Goal: Transaction & Acquisition: Purchase product/service

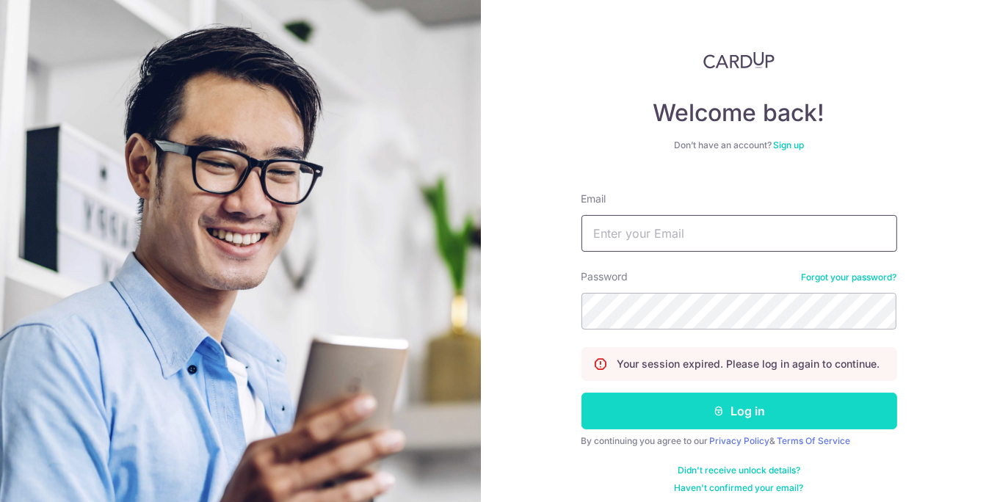
type input "farhanabegumiqbal@gmail.com"
click at [816, 426] on button "Log in" at bounding box center [740, 411] width 316 height 37
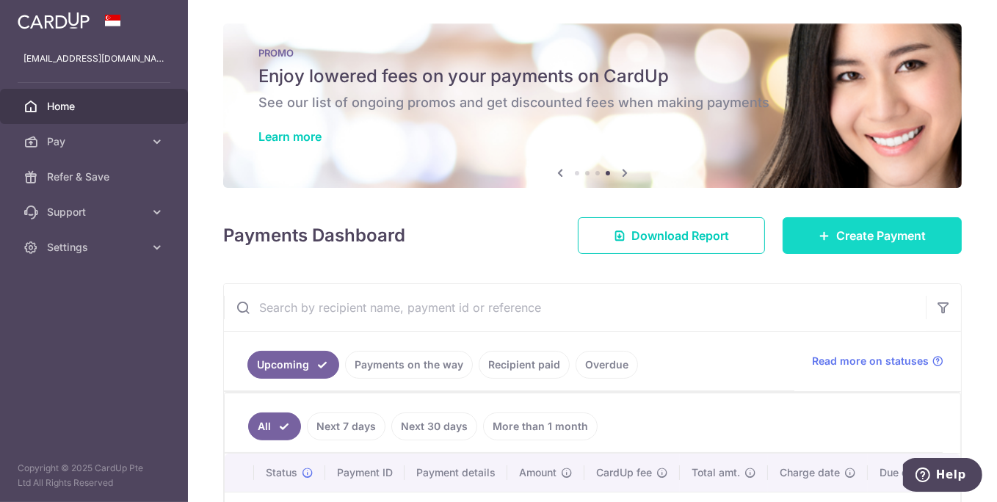
click at [814, 225] on link "Create Payment" at bounding box center [872, 235] width 179 height 37
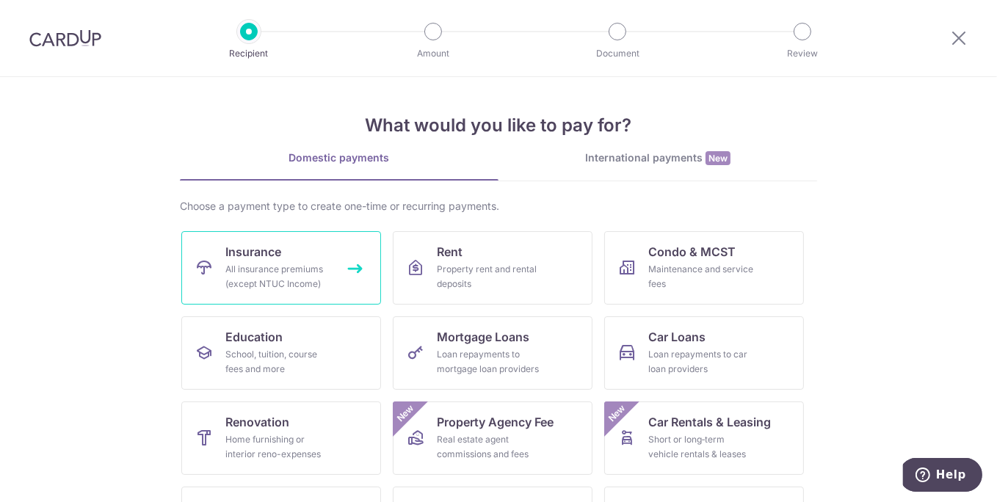
click at [290, 275] on div "All insurance premiums (except NTUC Income)" at bounding box center [278, 276] width 106 height 29
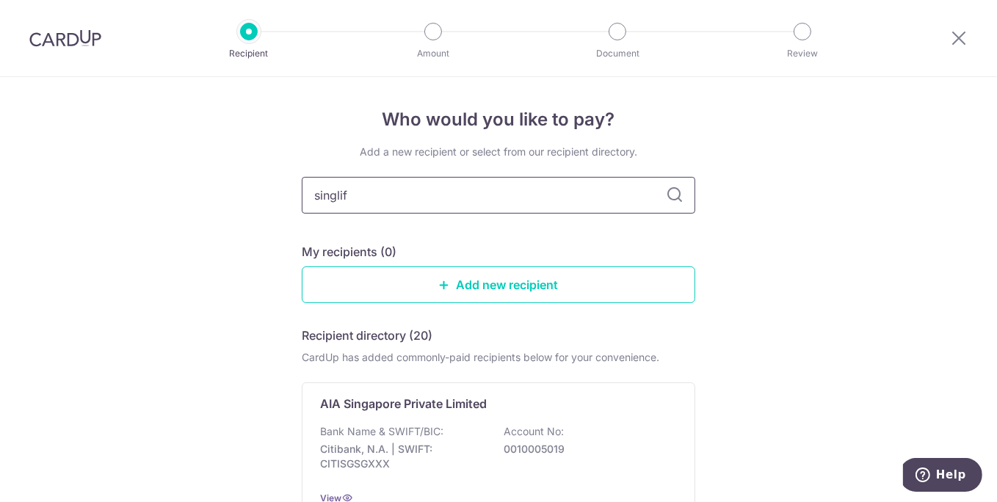
type input "singlife"
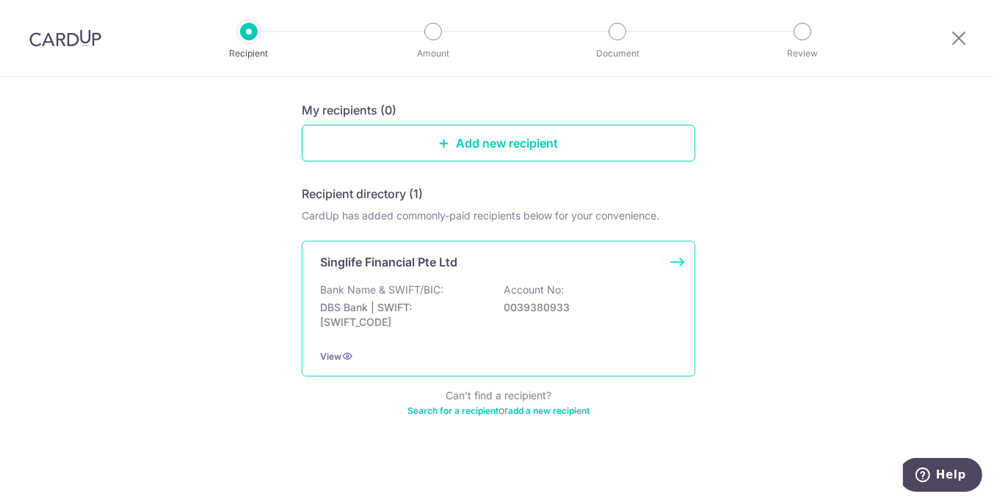
click at [419, 327] on p "DBS Bank | SWIFT: DBSSSGSGXXX" at bounding box center [402, 314] width 164 height 29
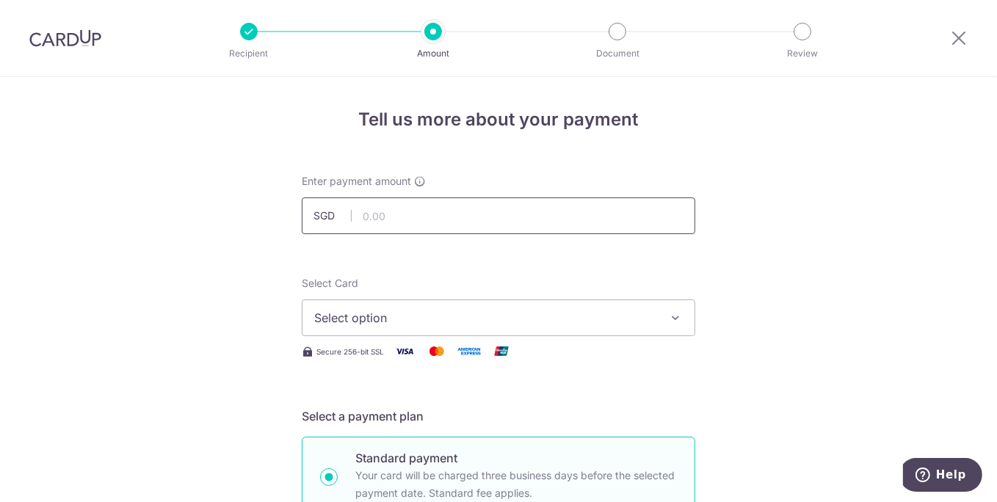
click at [425, 211] on input "text" at bounding box center [499, 216] width 394 height 37
type input "2,409.50"
click at [456, 322] on span "Select option" at bounding box center [485, 318] width 342 height 18
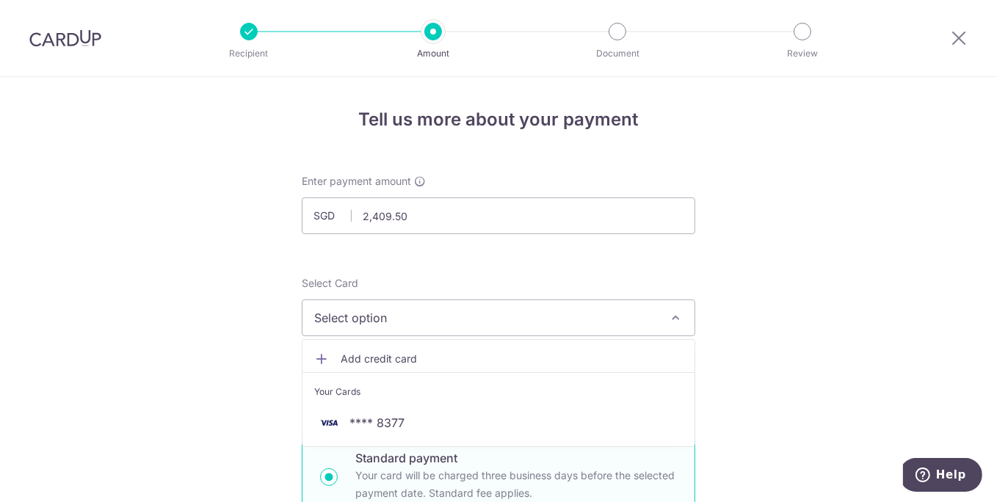
click at [448, 358] on span "Add credit card" at bounding box center [512, 359] width 342 height 15
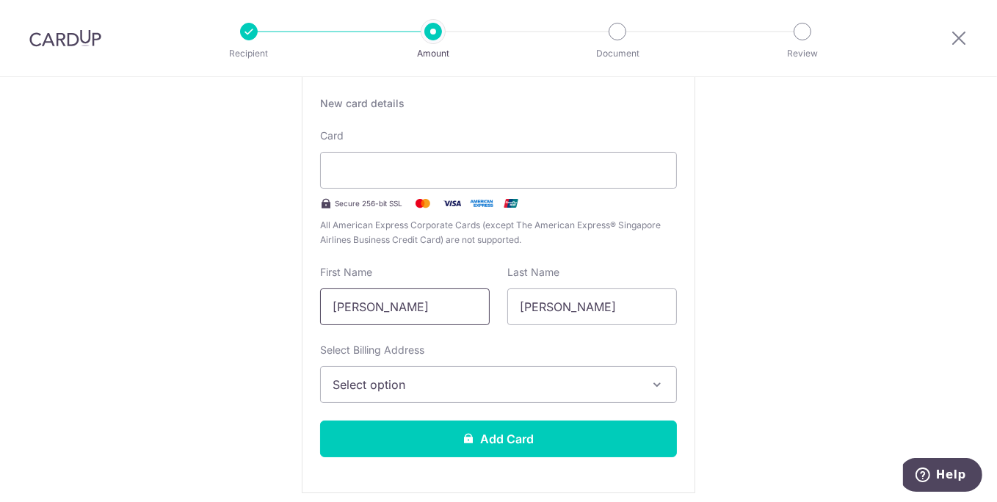
scroll to position [278, 0]
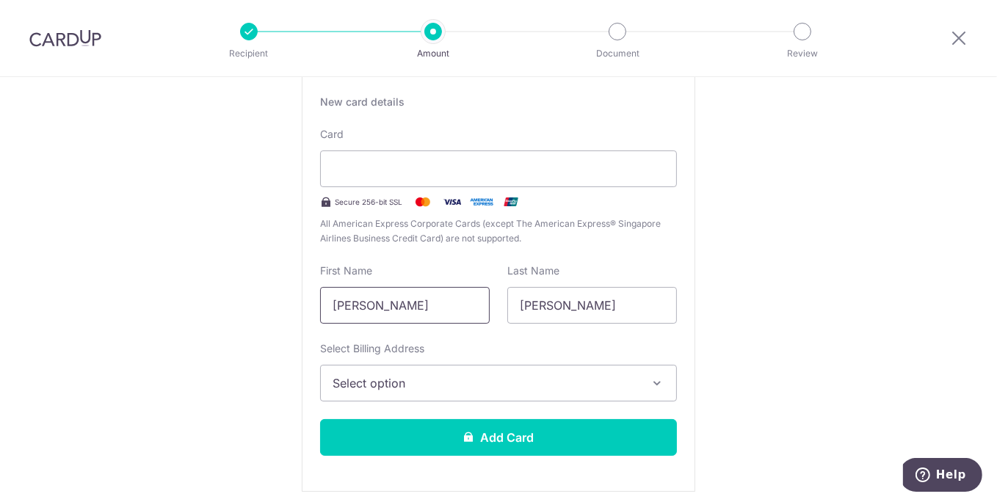
click at [443, 393] on button "Select option" at bounding box center [498, 383] width 357 height 37
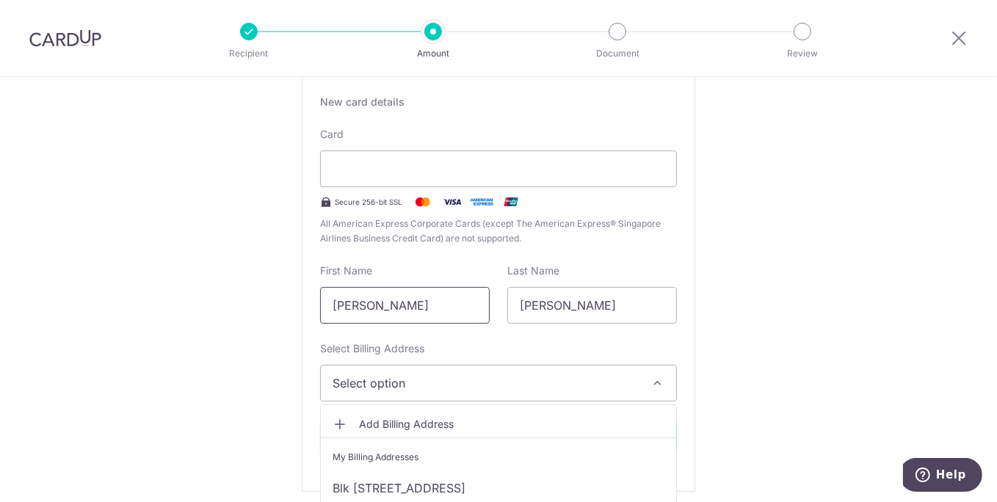
scroll to position [397, 0]
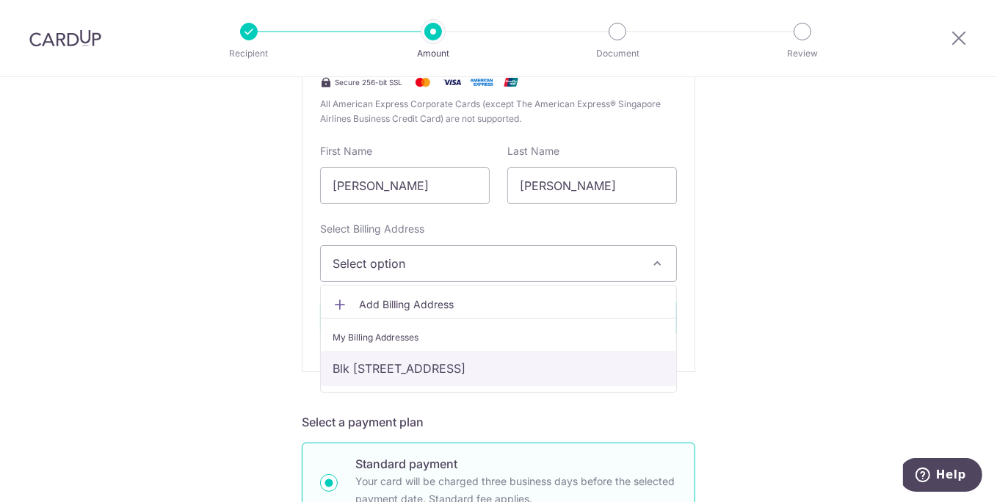
click at [446, 372] on link "Blk [STREET_ADDRESS]" at bounding box center [498, 368] width 355 height 35
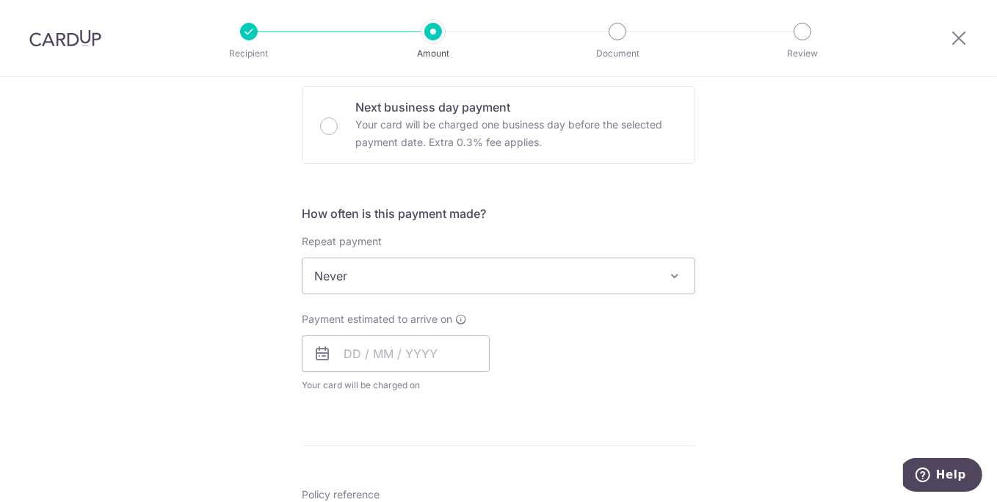
scroll to position [844, 0]
click at [344, 347] on input "text" at bounding box center [396, 354] width 188 height 37
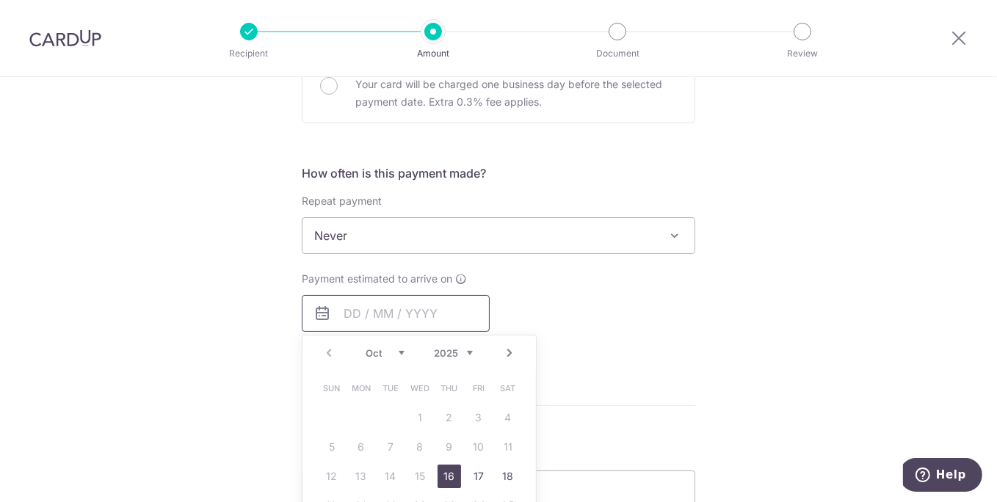
scroll to position [884, 0]
click at [505, 350] on link "Next" at bounding box center [510, 353] width 18 height 18
click at [501, 418] on link "1" at bounding box center [507, 417] width 23 height 23
type input "[DATE]"
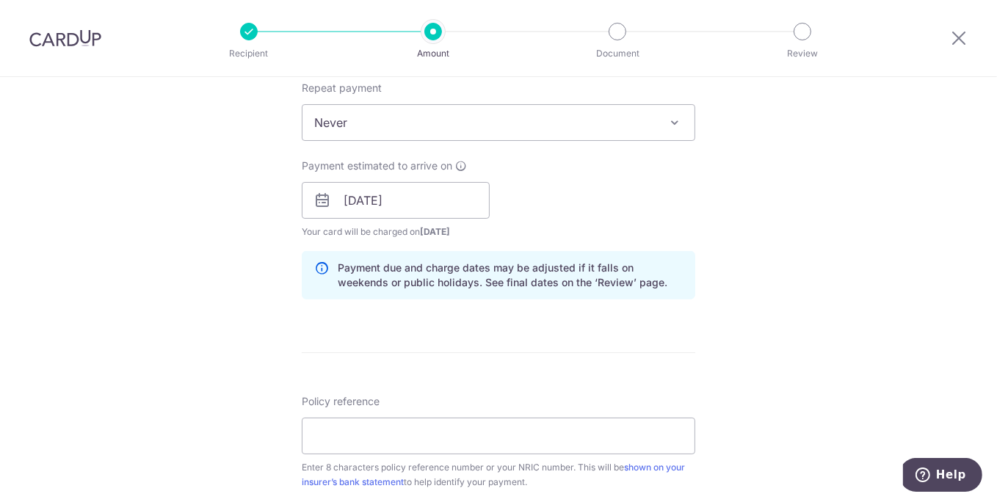
scroll to position [997, 0]
click at [391, 425] on input "Policy reference" at bounding box center [499, 436] width 394 height 37
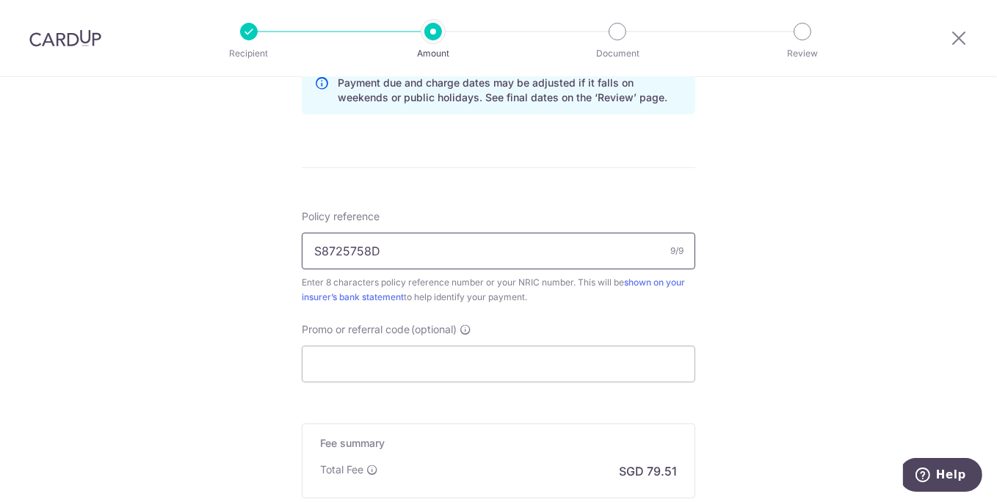
scroll to position [1182, 0]
type input "S8725758D"
click at [410, 346] on input "Promo or referral code (optional)" at bounding box center [499, 364] width 394 height 37
paste input "MILELION"
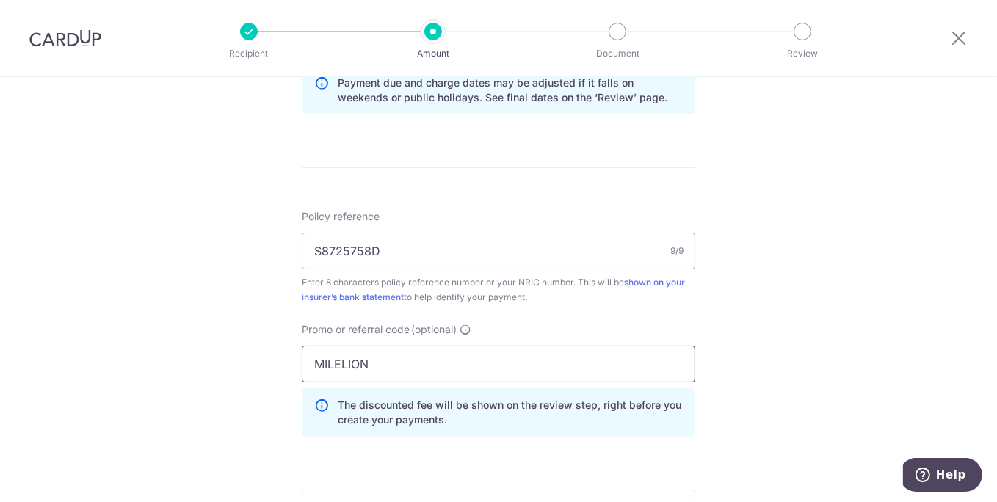
type input "MILELION"
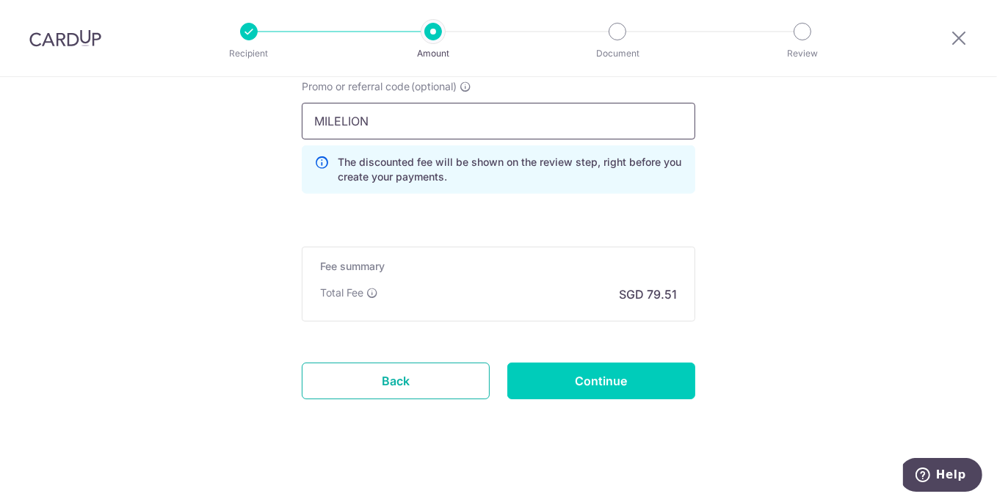
scroll to position [1397, 0]
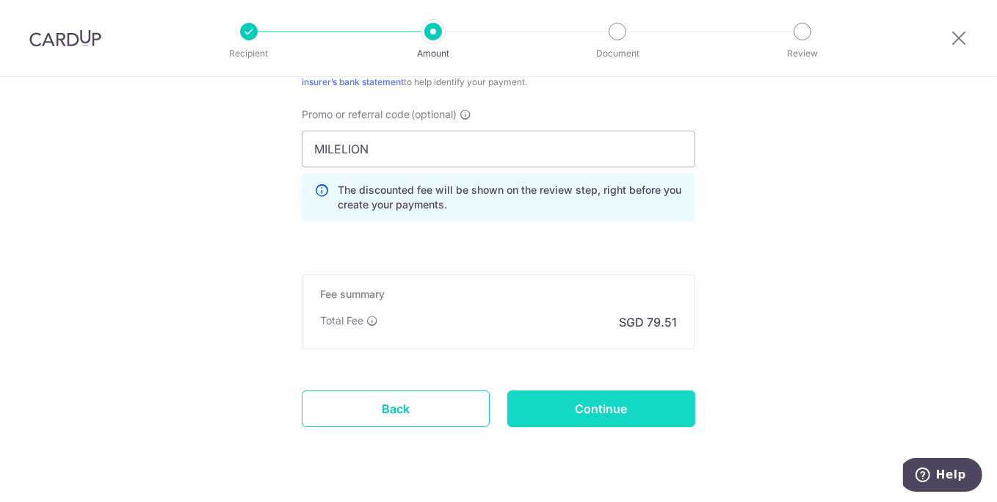
click at [560, 403] on input "Continue" at bounding box center [601, 409] width 188 height 37
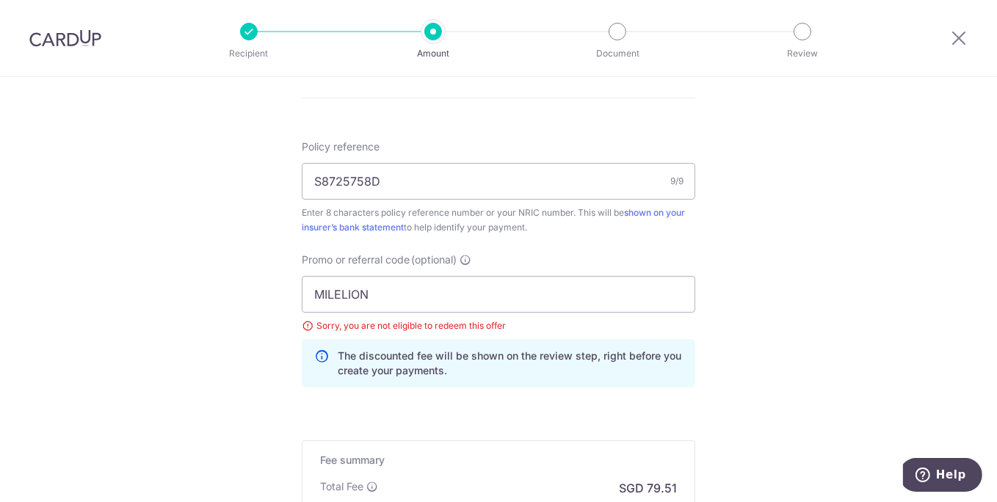
scroll to position [864, 0]
click at [352, 290] on input "MILELION" at bounding box center [499, 293] width 394 height 37
paste input "CITIMCINSURE25"
type input "CITIMCINSURE25"
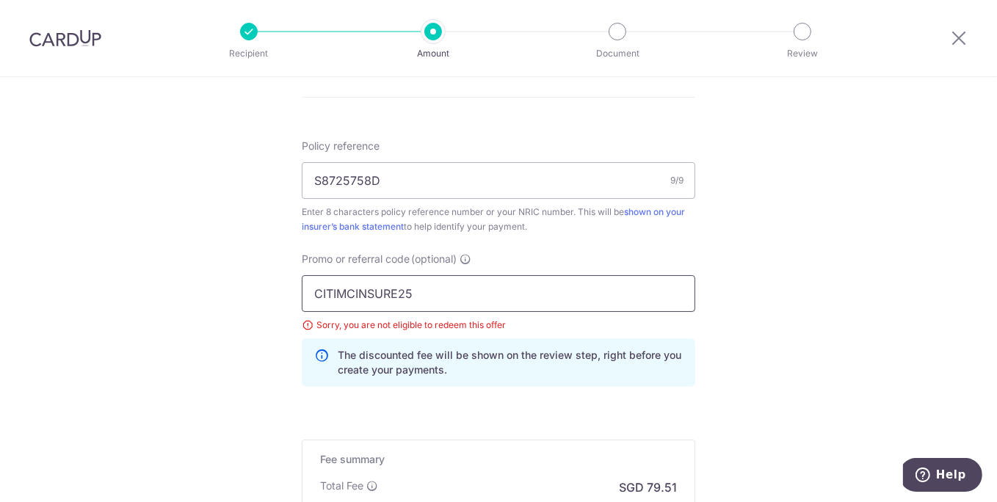
scroll to position [1060, 0]
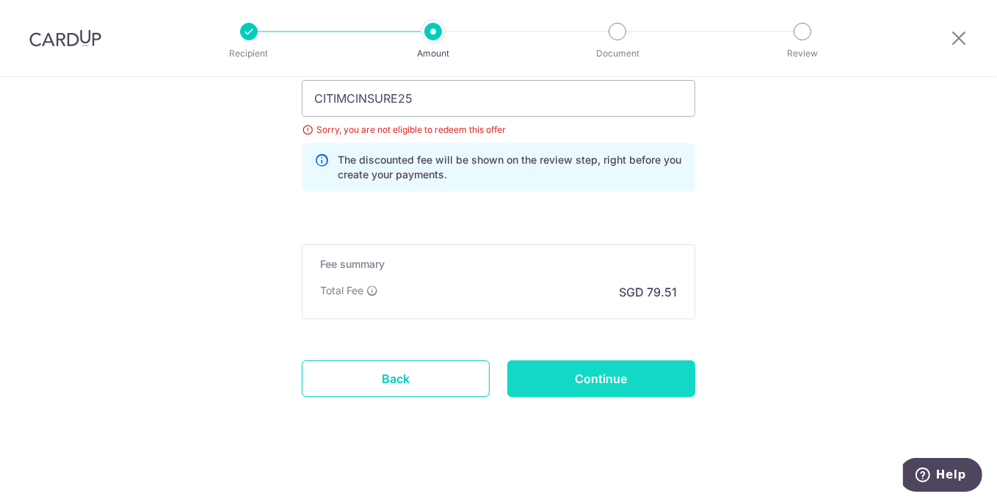
click at [548, 372] on input "Continue" at bounding box center [601, 379] width 188 height 37
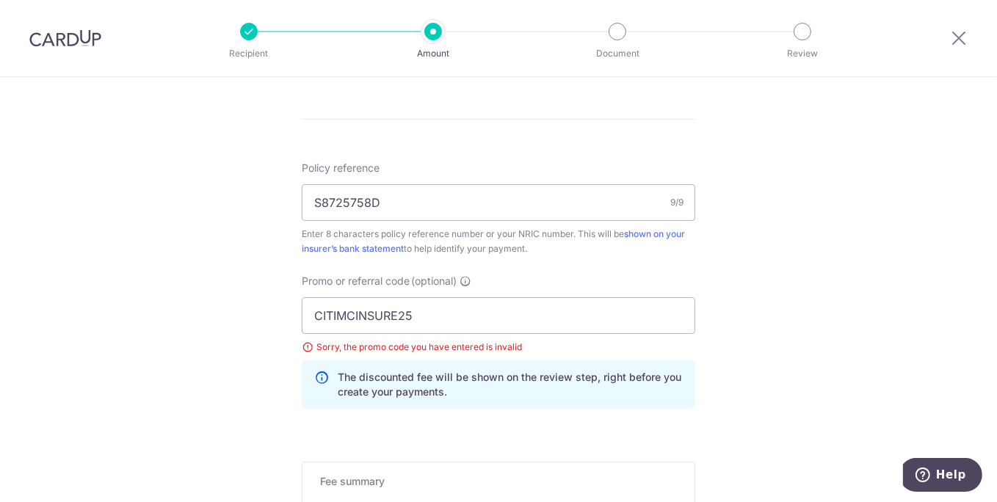
scroll to position [843, 0]
click at [350, 315] on input "CITIMCINSURE25" at bounding box center [499, 315] width 394 height 37
paste input "OFF2"
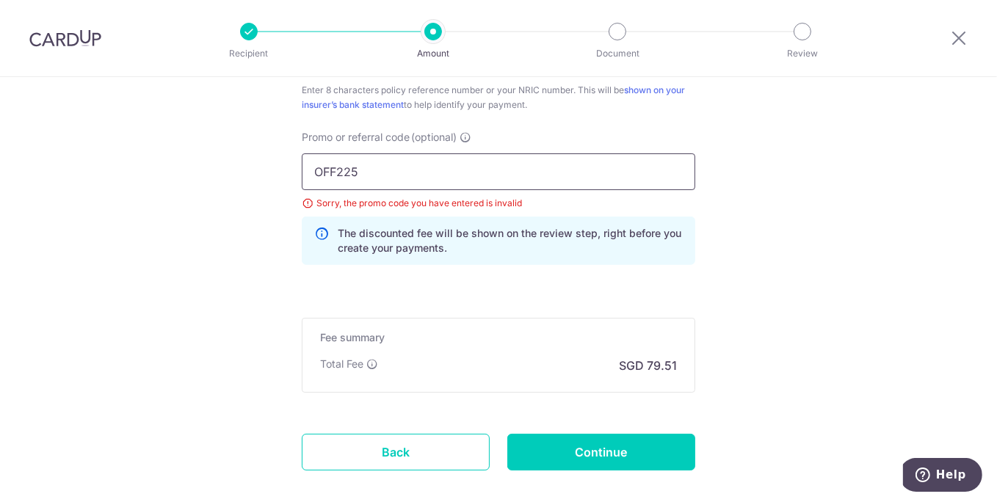
scroll to position [998, 0]
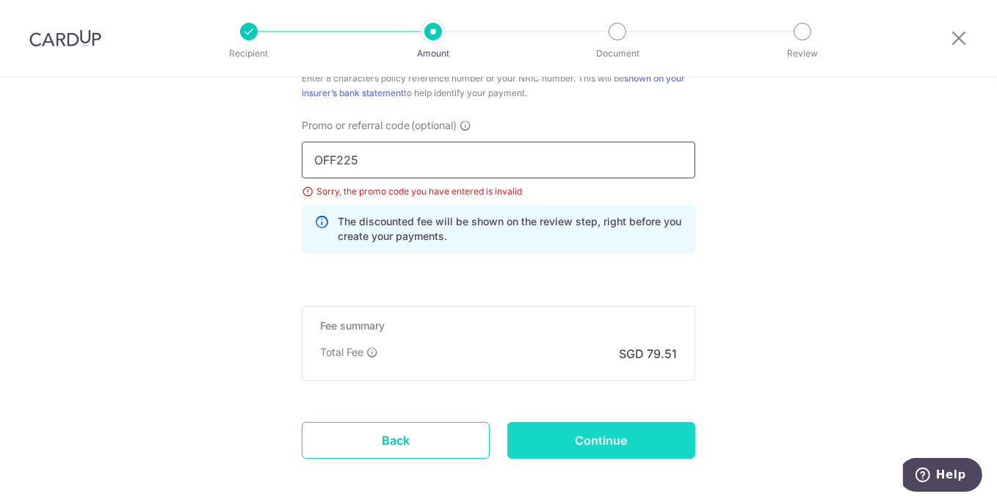
type input "OFF225"
click at [568, 444] on input "Continue" at bounding box center [601, 440] width 188 height 37
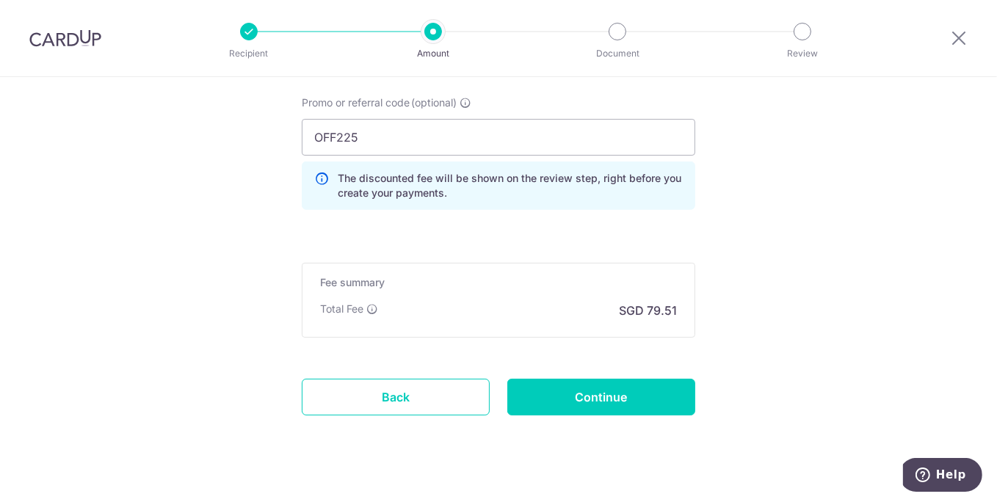
scroll to position [1021, 0]
click at [554, 394] on input "Continue" at bounding box center [601, 396] width 188 height 37
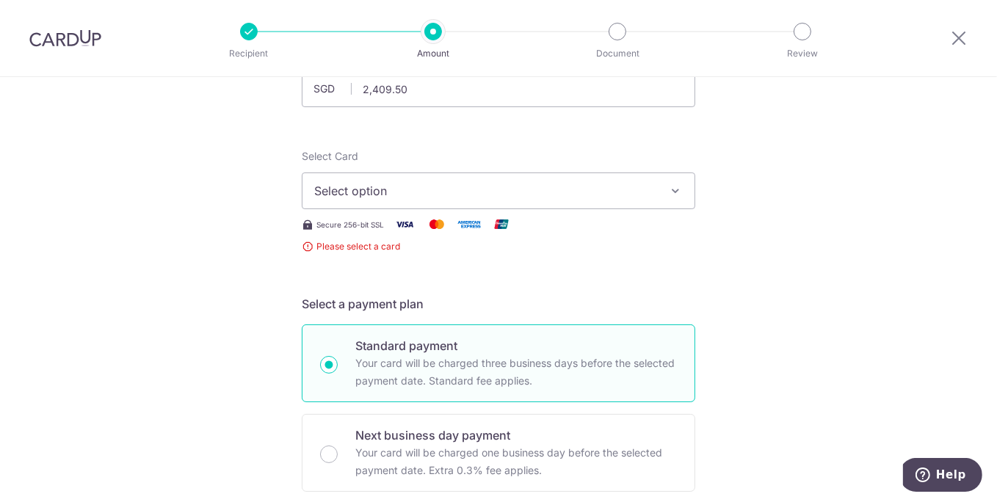
scroll to position [108, 0]
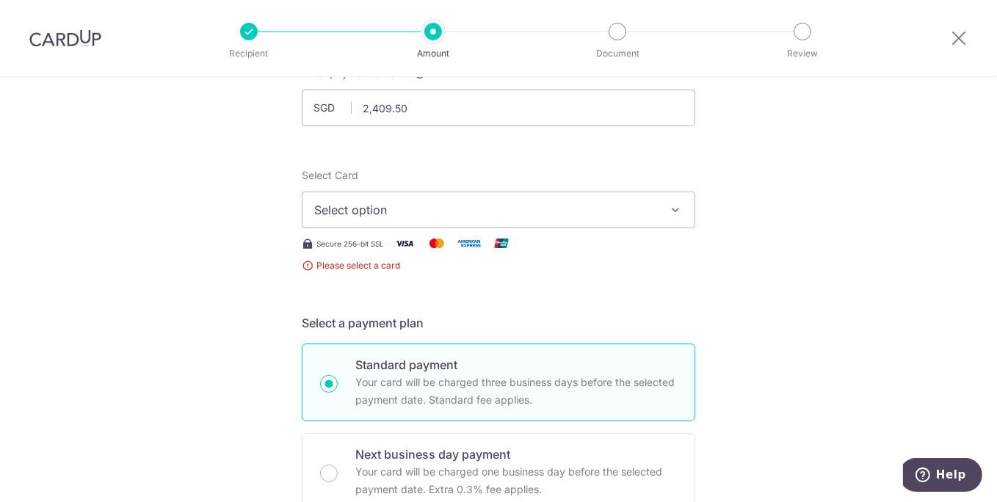
click at [457, 220] on button "Select option" at bounding box center [499, 210] width 394 height 37
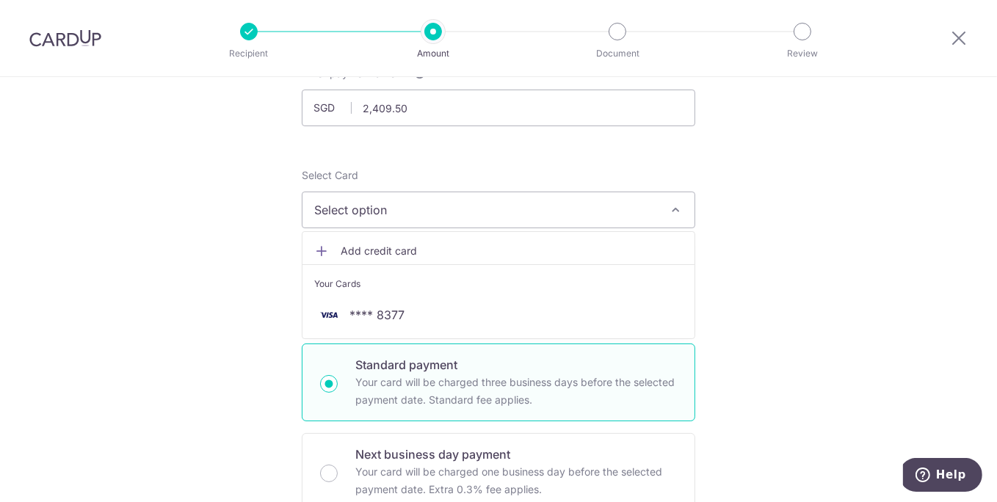
click at [416, 244] on span "Add credit card" at bounding box center [512, 251] width 342 height 15
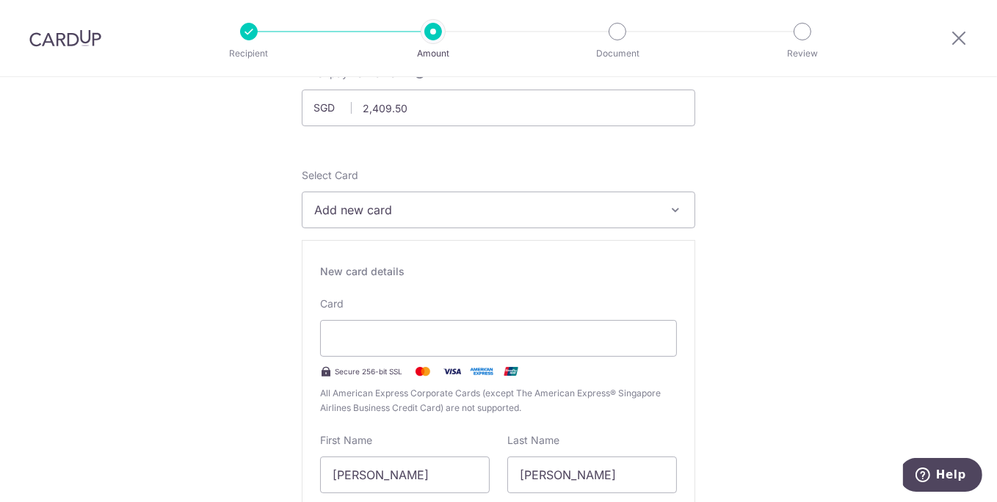
click at [403, 282] on div "New card details Card Secure 256-bit SSL All American Express Corporate Cards (…" at bounding box center [499, 450] width 394 height 421
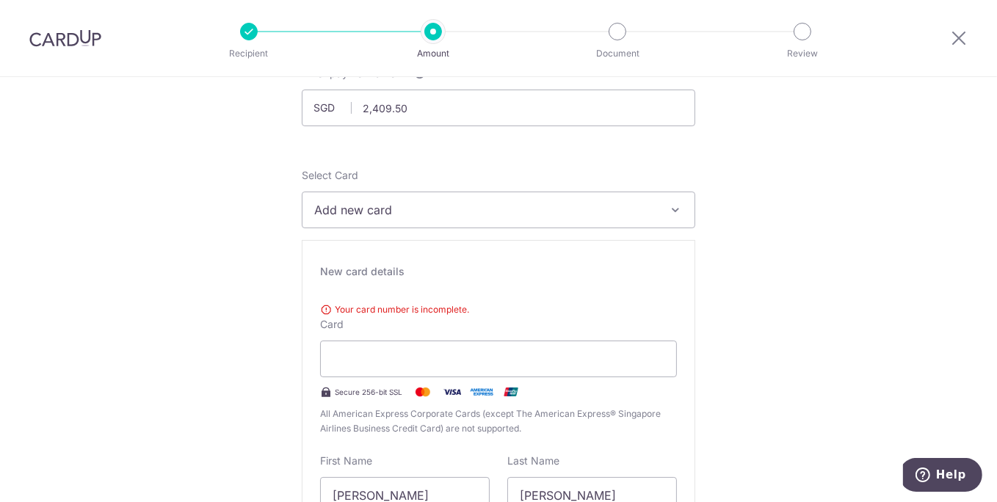
type input "10 / 2028"
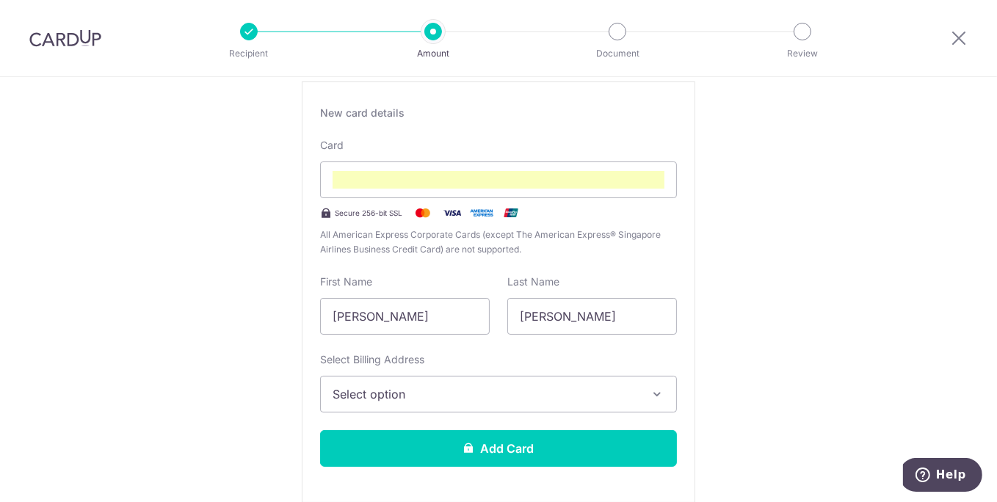
scroll to position [267, 0]
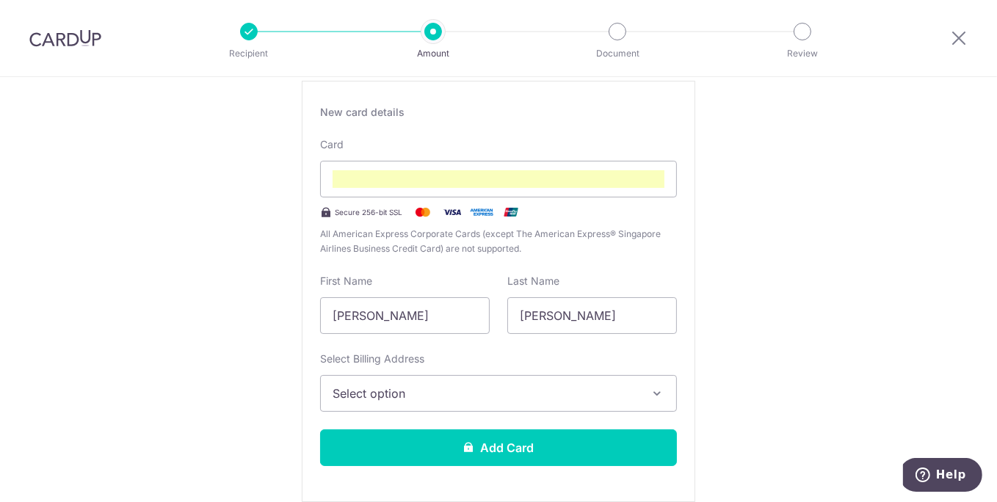
click at [541, 385] on span "Select option" at bounding box center [485, 394] width 305 height 18
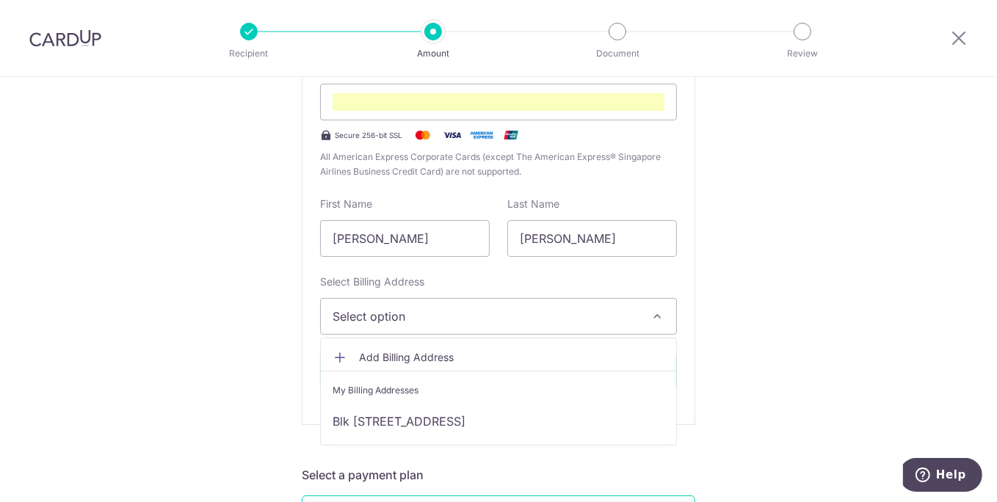
scroll to position [345, 0]
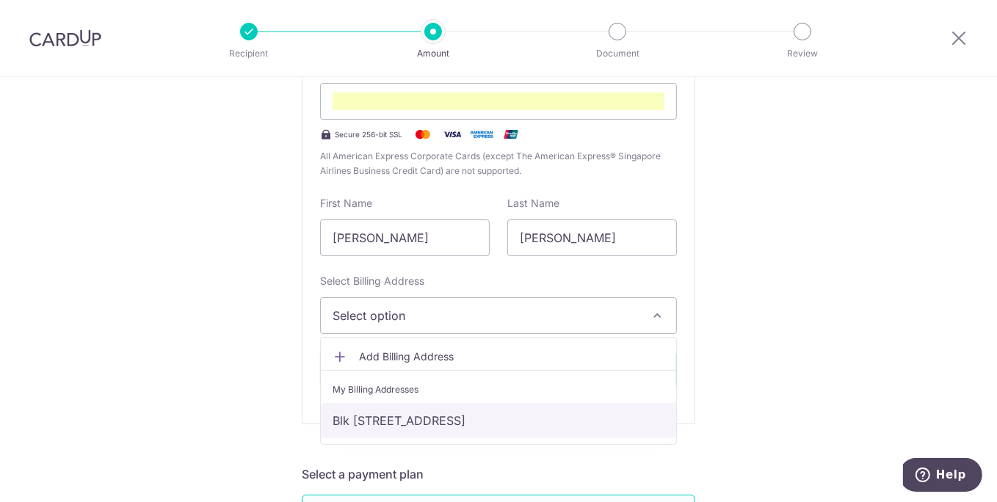
click at [534, 423] on link "Blk [STREET_ADDRESS]" at bounding box center [498, 420] width 355 height 35
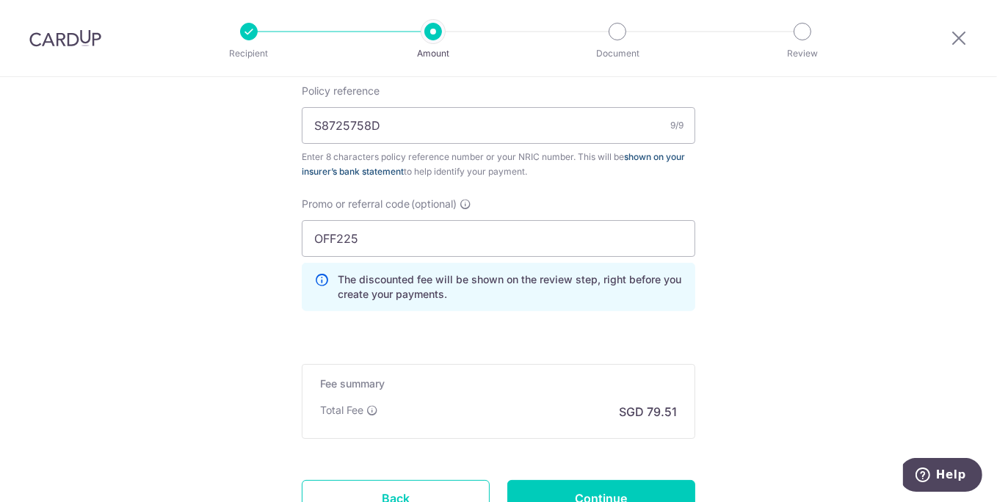
scroll to position [1336, 0]
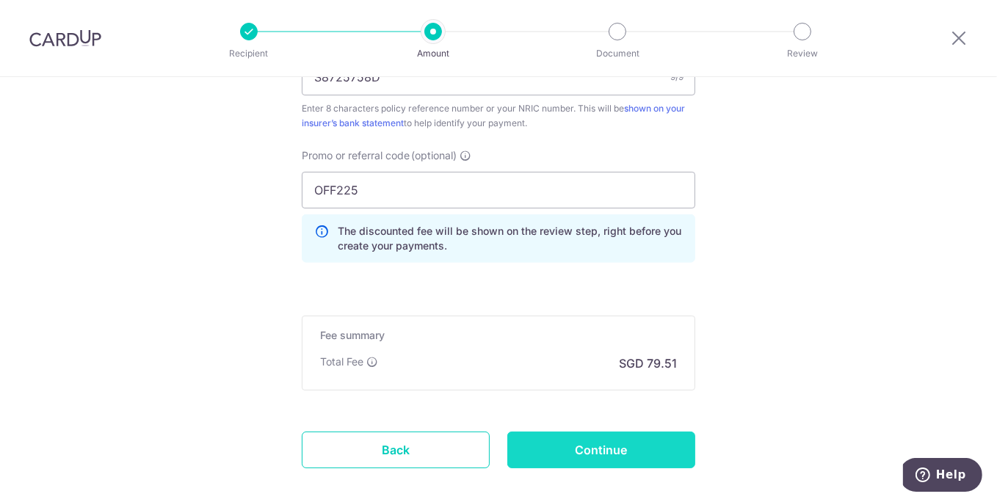
click at [612, 460] on input "Continue" at bounding box center [601, 450] width 188 height 37
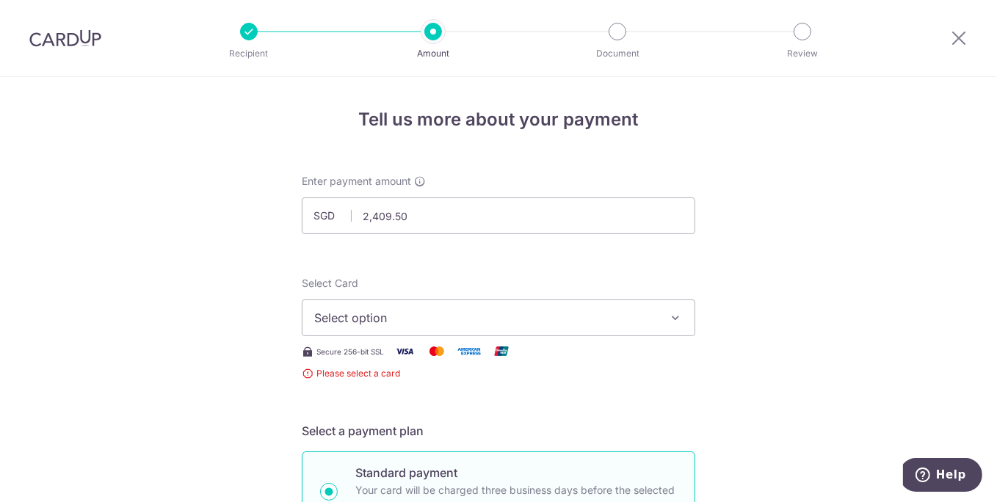
click at [580, 333] on button "Select option" at bounding box center [499, 318] width 394 height 37
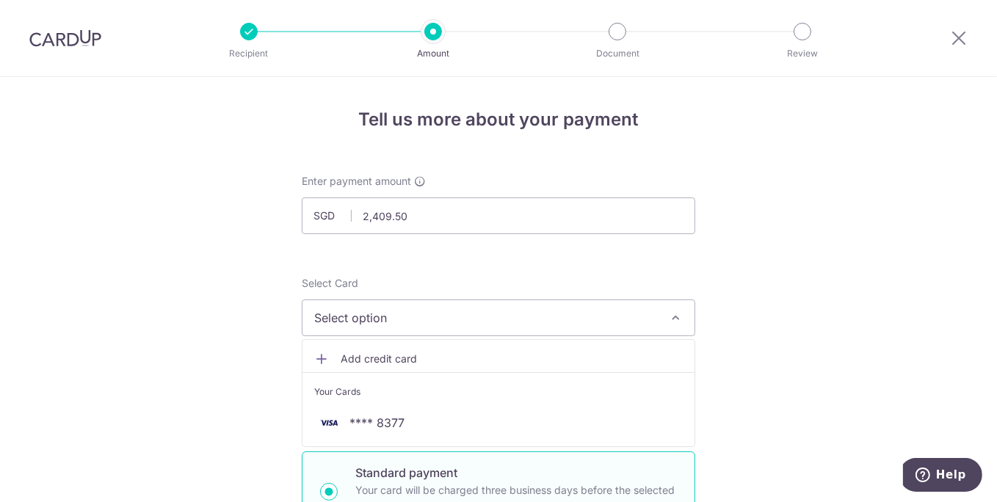
click at [476, 365] on link "Add credit card" at bounding box center [499, 359] width 392 height 26
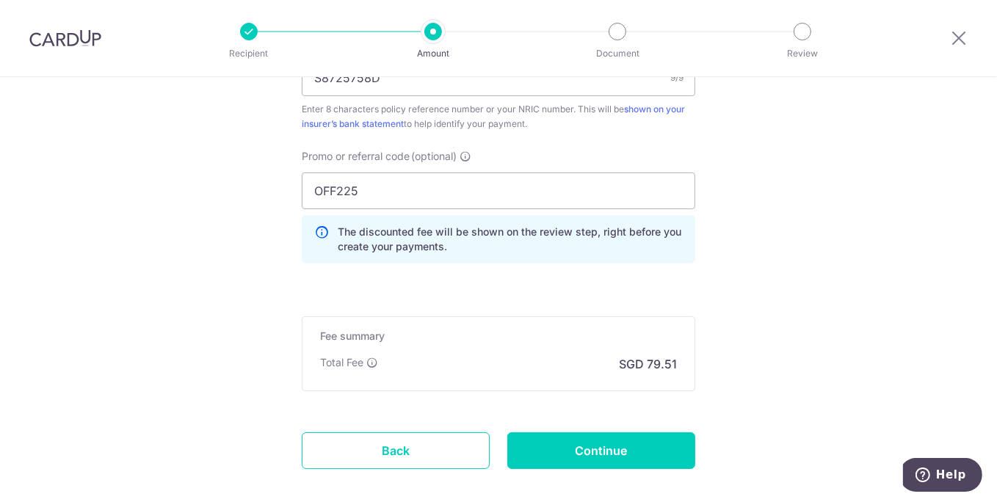
scroll to position [1460, 0]
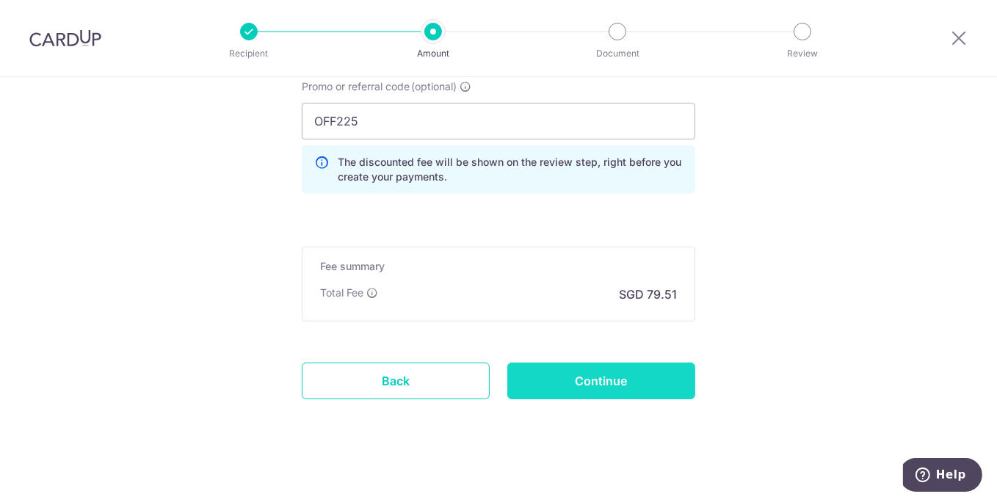
click at [601, 366] on input "Continue" at bounding box center [601, 381] width 188 height 37
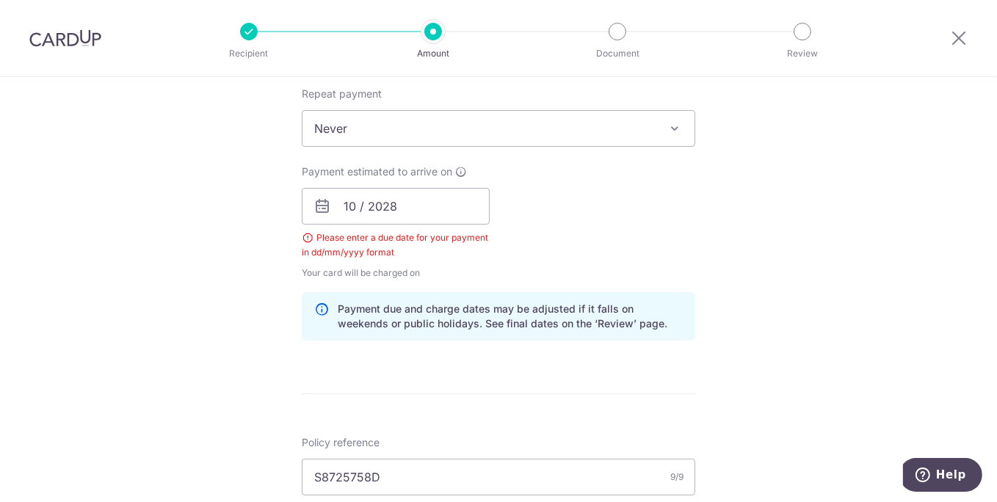
scroll to position [604, 0]
click at [347, 208] on input "10 / 2028" at bounding box center [396, 205] width 188 height 37
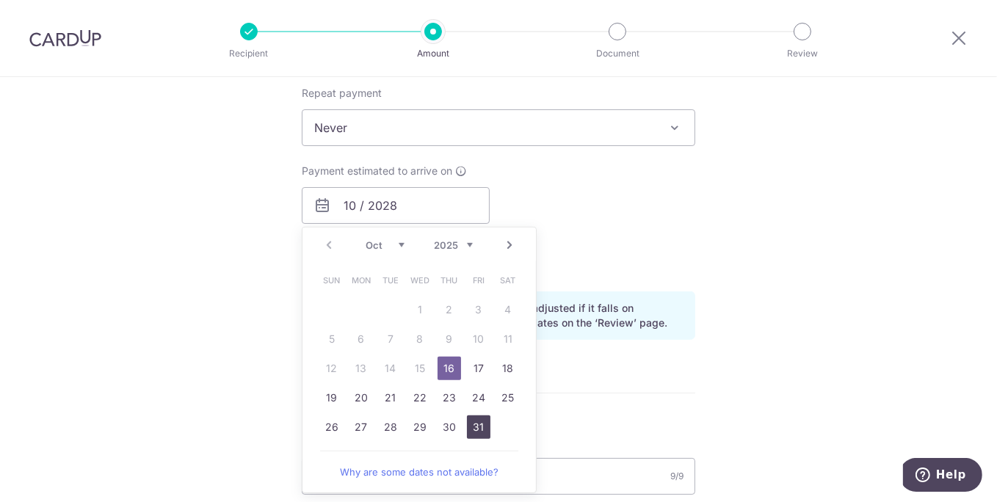
click at [467, 426] on link "31" at bounding box center [478, 427] width 23 height 23
type input "31/10/2025"
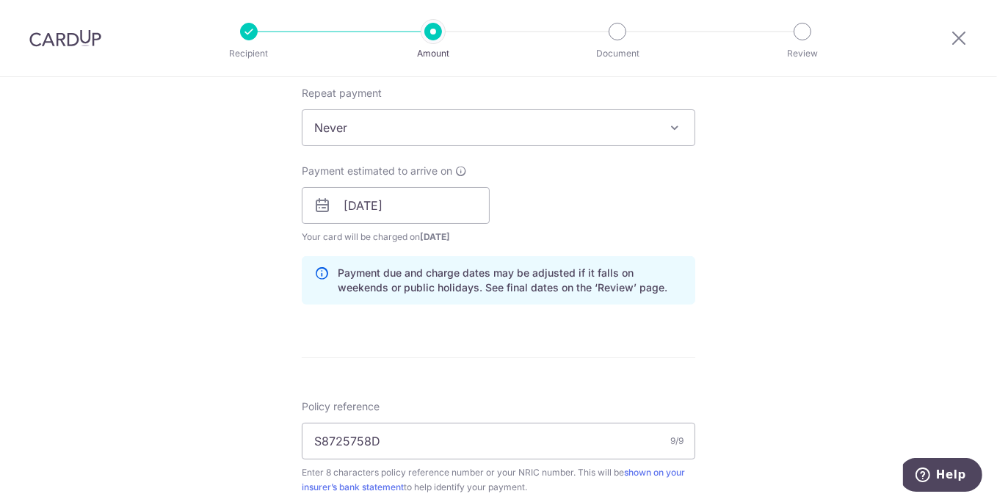
scroll to position [153, 0]
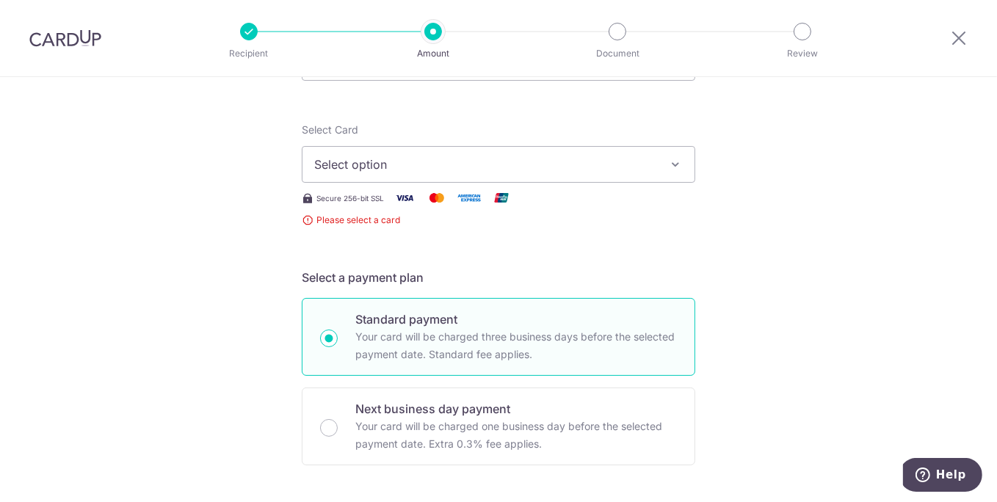
click at [391, 157] on span "Select option" at bounding box center [485, 165] width 342 height 18
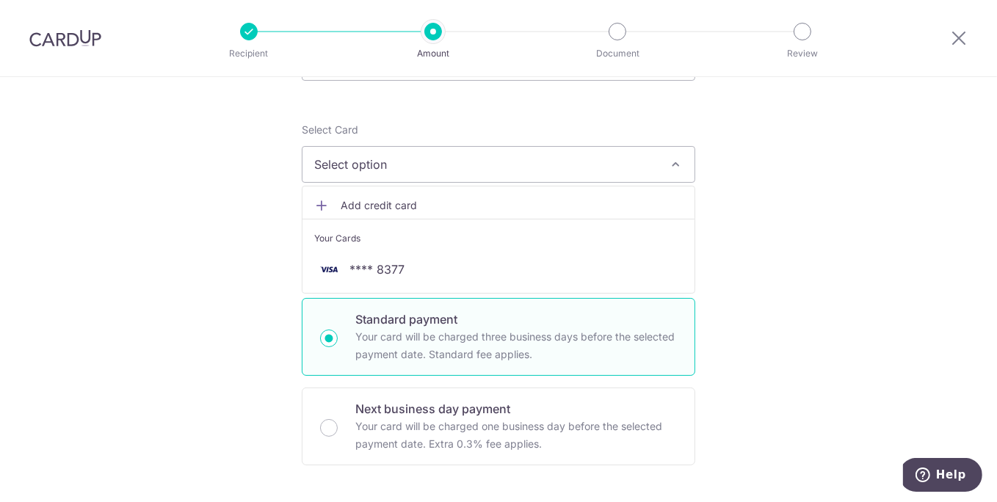
click at [375, 199] on span "Add credit card" at bounding box center [512, 205] width 342 height 15
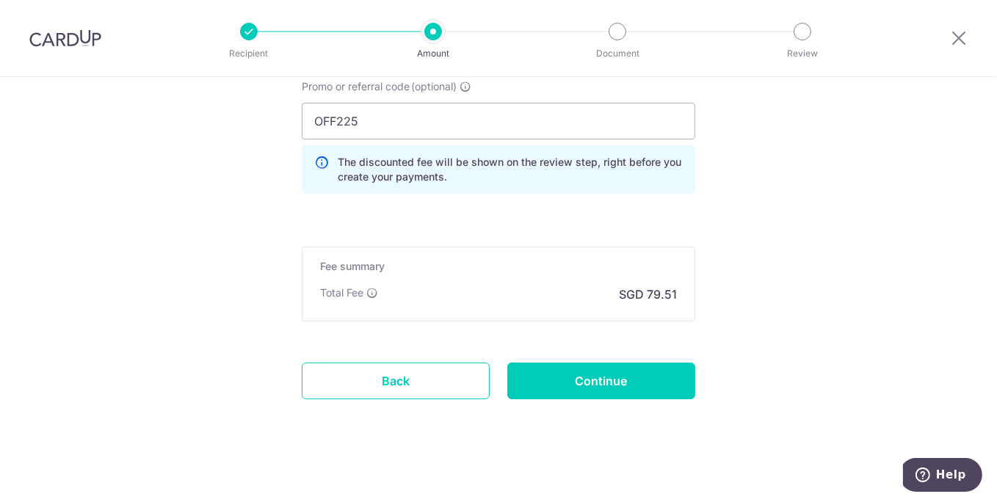
scroll to position [1425, 0]
click at [607, 389] on input "Continue" at bounding box center [601, 381] width 188 height 37
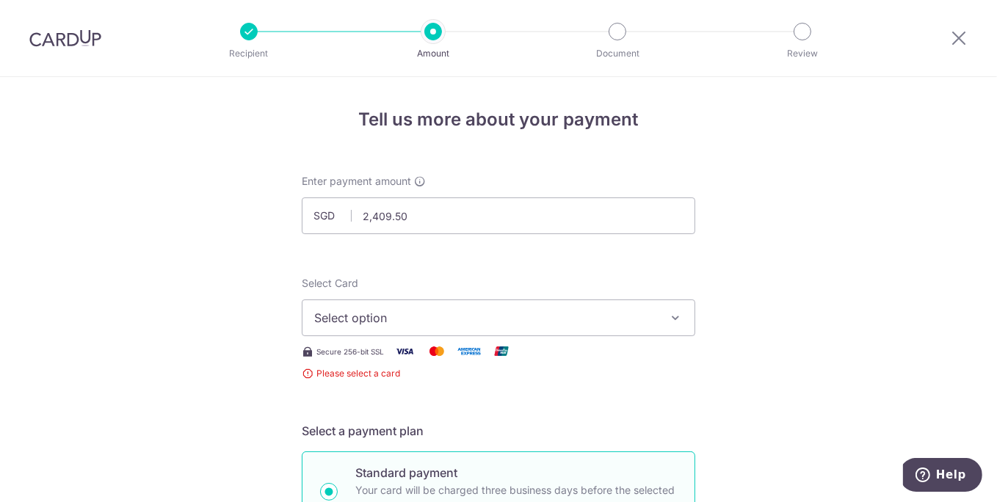
click at [64, 38] on img at bounding box center [65, 38] width 72 height 18
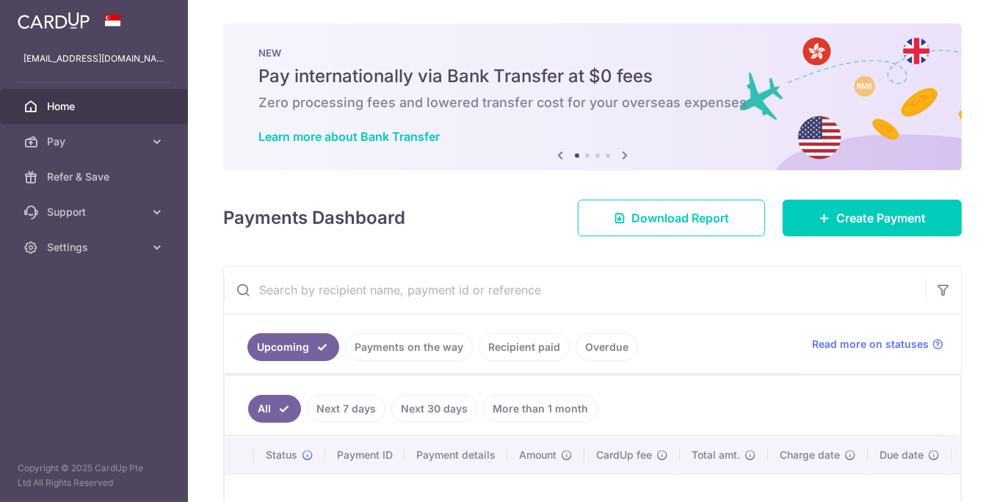
click at [746, 126] on div "NEW Pay internationally via Bank Transfer at $0 fees Zero processing fees and l…" at bounding box center [592, 96] width 739 height 147
click at [863, 214] on span "Create Payment" at bounding box center [881, 218] width 90 height 18
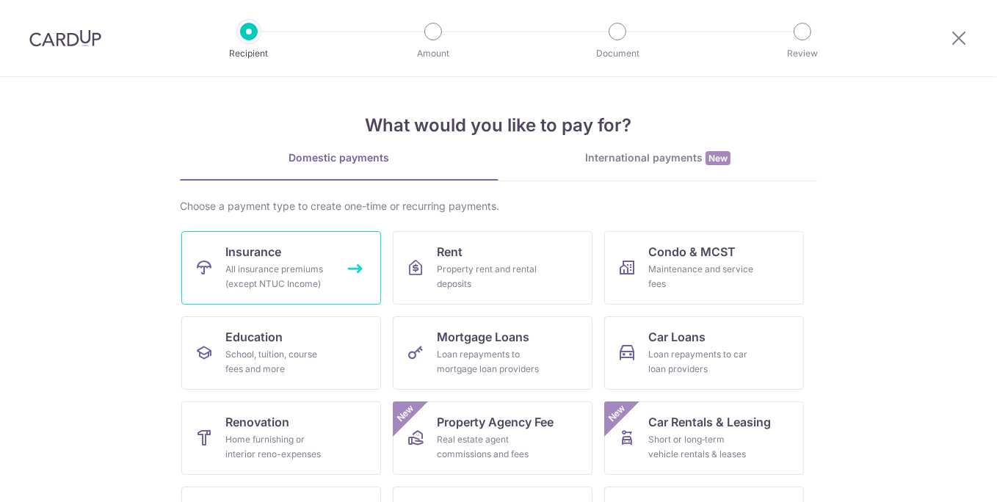
click at [272, 280] on div "All insurance premiums (except NTUC Income)" at bounding box center [278, 276] width 106 height 29
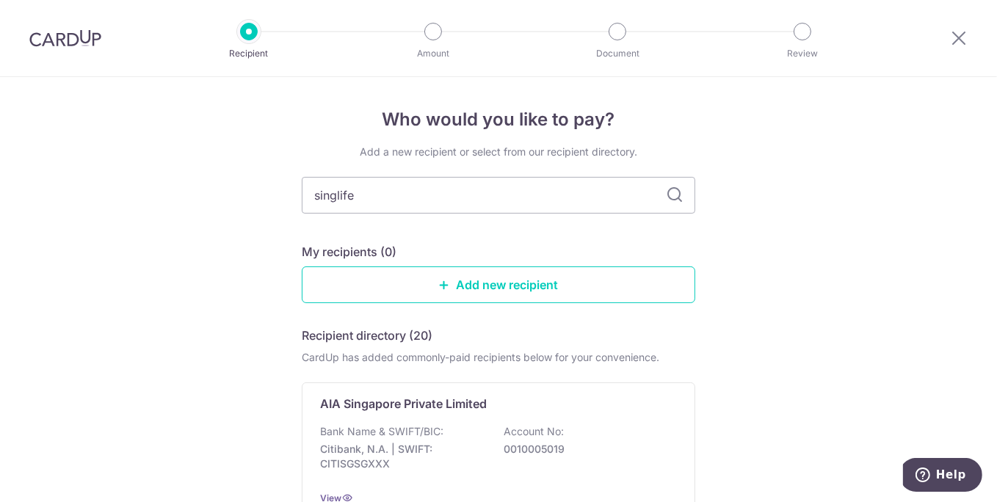
type input "singlife"
click at [402, 421] on div "Singlife Financial Pte Ltd Bank Name & SWIFT/BIC: DBS Bank | SWIFT: [SWIFT_CODE…" at bounding box center [499, 451] width 394 height 136
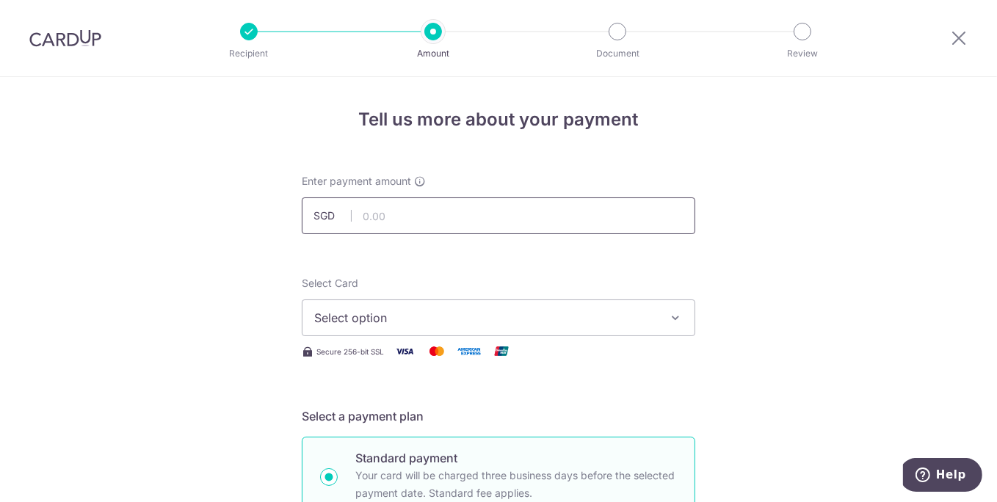
click at [479, 214] on input "text" at bounding box center [499, 216] width 394 height 37
type input "2,409.50"
click at [417, 317] on span "Select option" at bounding box center [485, 318] width 342 height 18
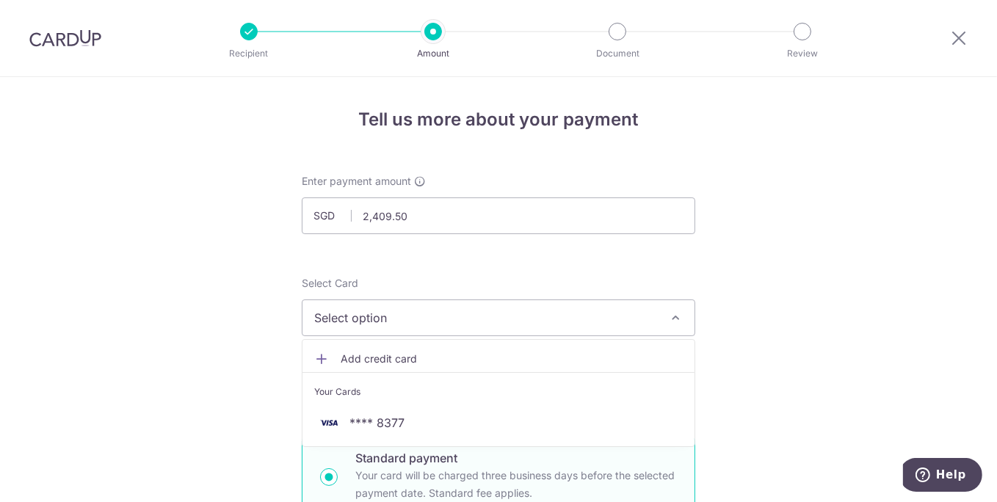
click at [408, 356] on span "Add credit card" at bounding box center [512, 359] width 342 height 15
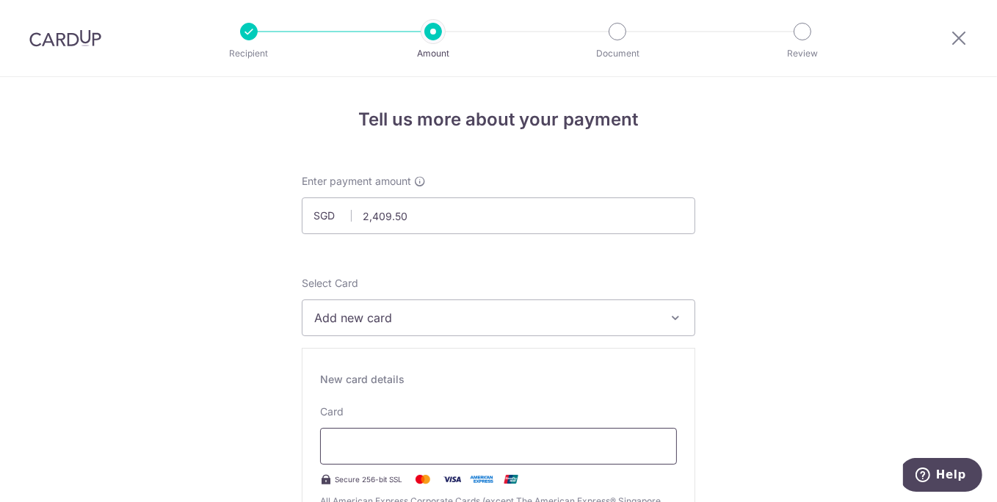
click at [363, 463] on div "Card Secure 256-bit SSL All American Express Corporate Cards (except The Americ…" at bounding box center [498, 464] width 357 height 119
type input "10 / 2028"
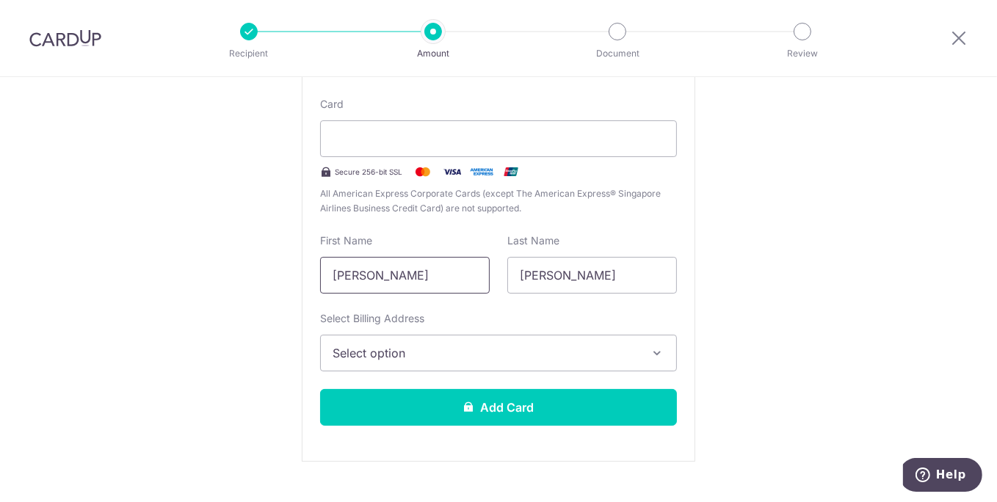
scroll to position [309, 0]
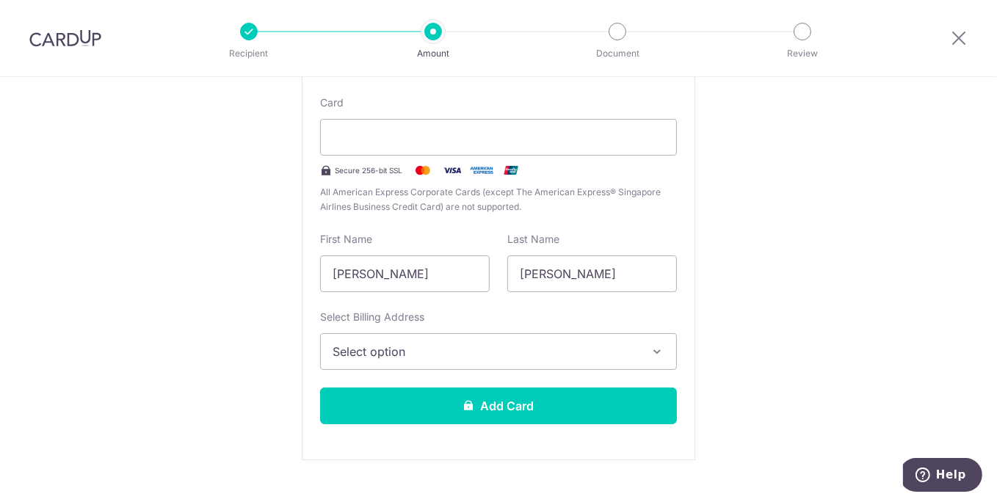
click at [456, 346] on span "Select option" at bounding box center [485, 352] width 305 height 18
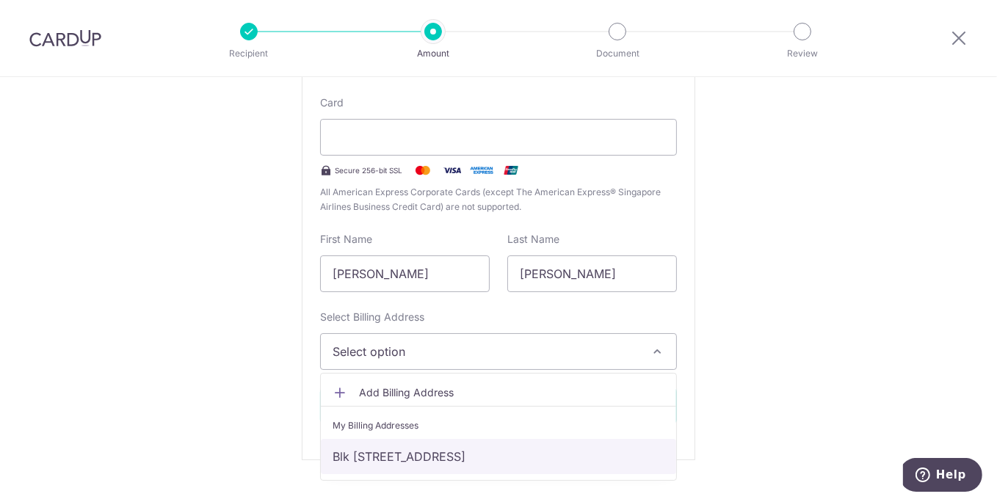
click at [449, 439] on link "Blk 261, #04-129, Yishun street 22, Singapore, Singapore, Singapore-760261" at bounding box center [498, 456] width 355 height 35
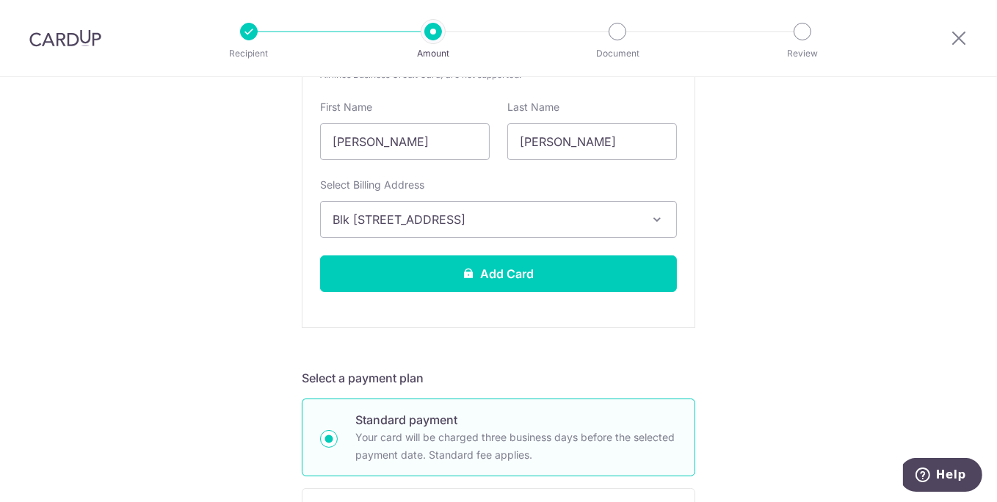
scroll to position [446, 0]
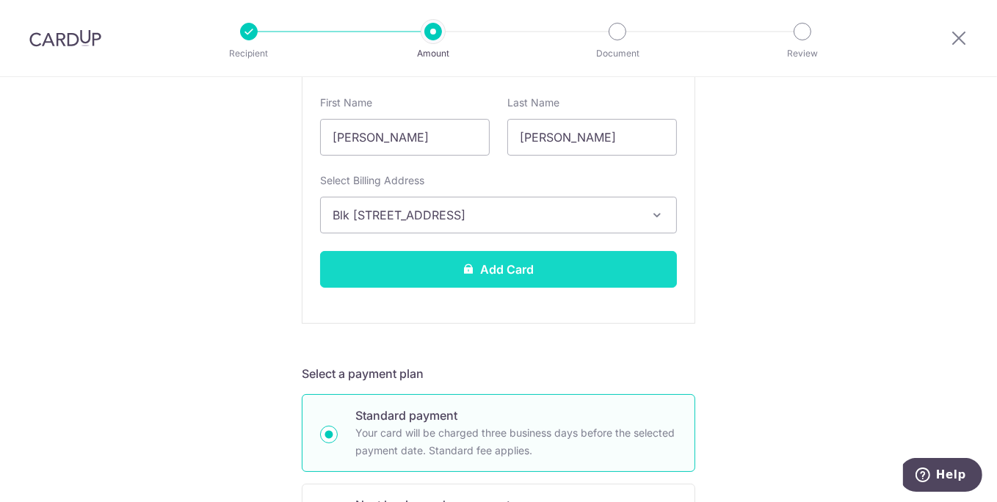
click at [532, 264] on button "Add Card" at bounding box center [498, 269] width 357 height 37
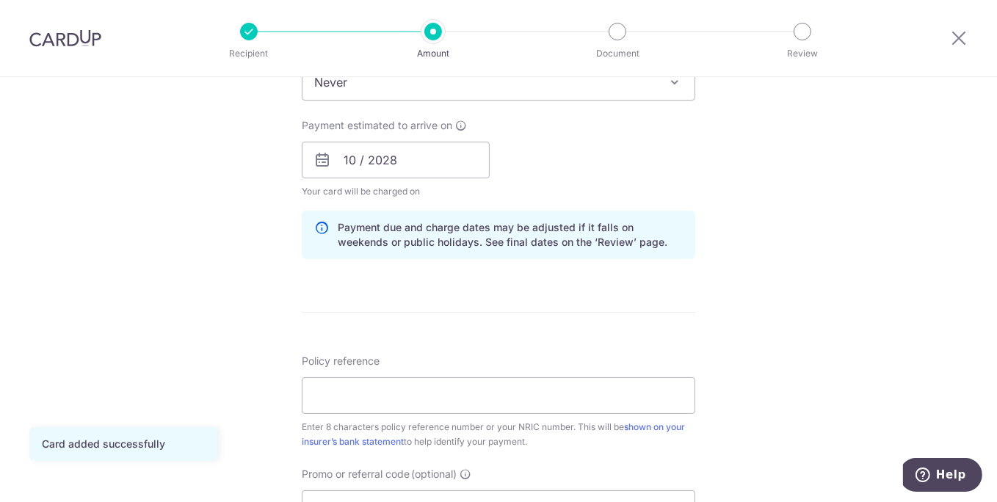
scroll to position [640, 0]
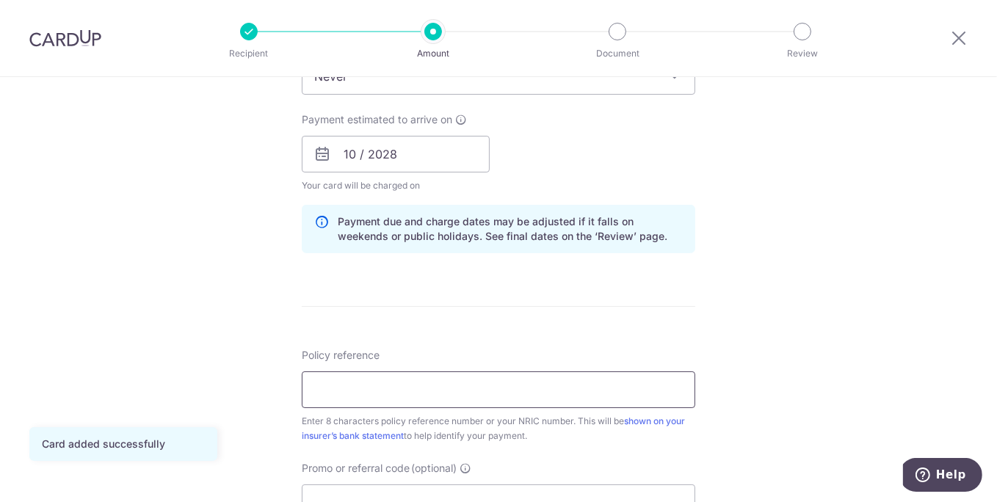
click at [510, 380] on input "Policy reference" at bounding box center [499, 390] width 394 height 37
type input "S8725758D"
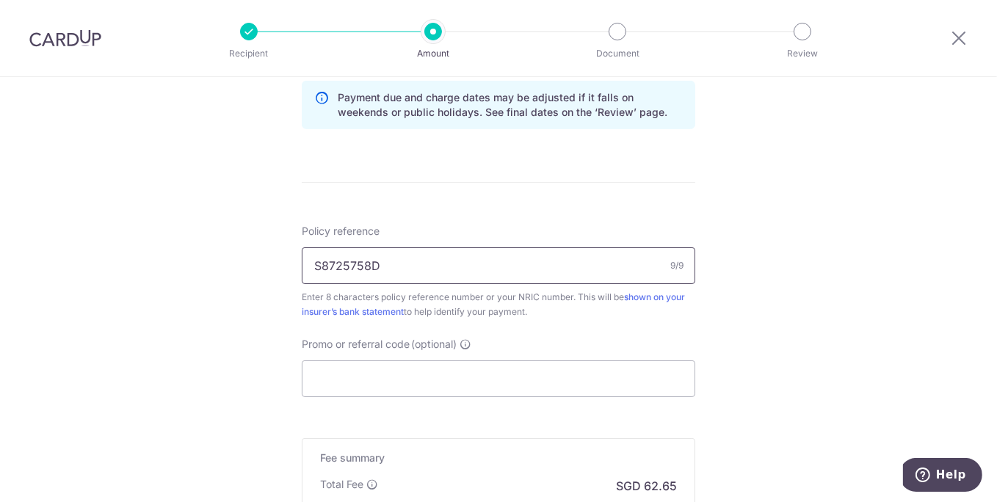
scroll to position [767, 0]
click at [465, 358] on input "Promo or referral code (optional)" at bounding box center [499, 376] width 394 height 37
paste input "OFF225"
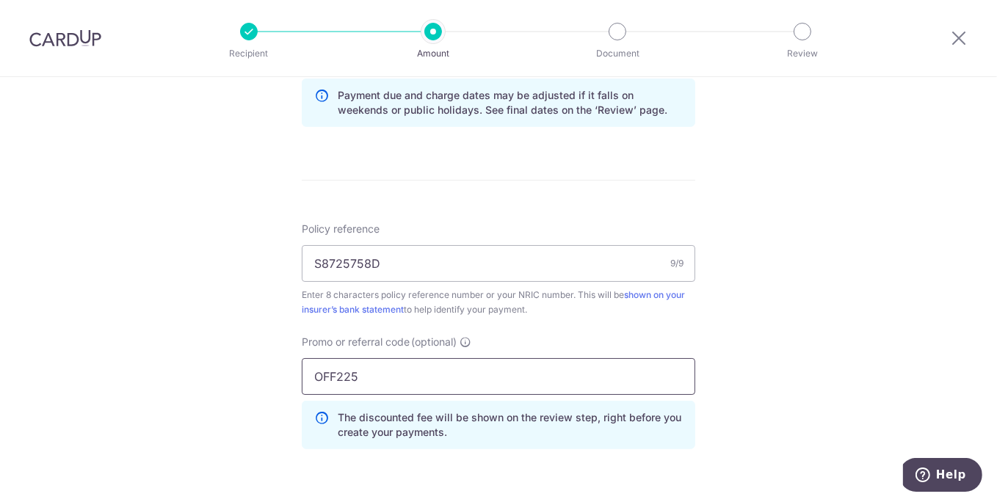
drag, startPoint x: 465, startPoint y: 358, endPoint x: 420, endPoint y: 361, distance: 44.9
click at [420, 361] on input "OFF225" at bounding box center [499, 376] width 394 height 37
type input "OFF225"
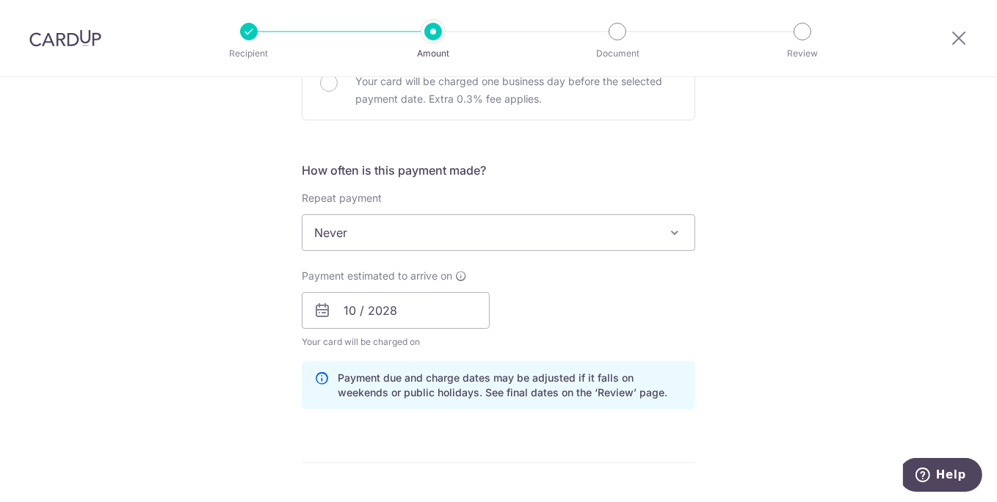
scroll to position [457, 0]
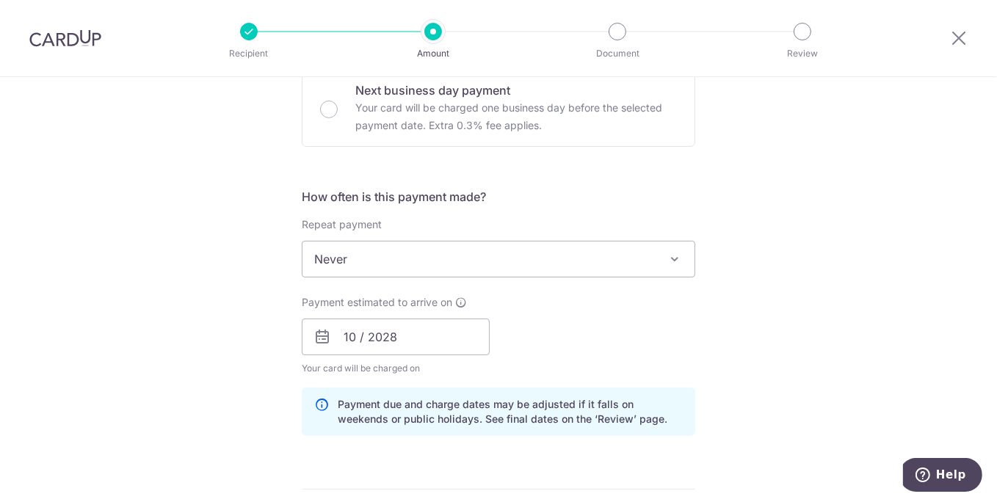
click at [420, 269] on span "Never" at bounding box center [499, 259] width 392 height 35
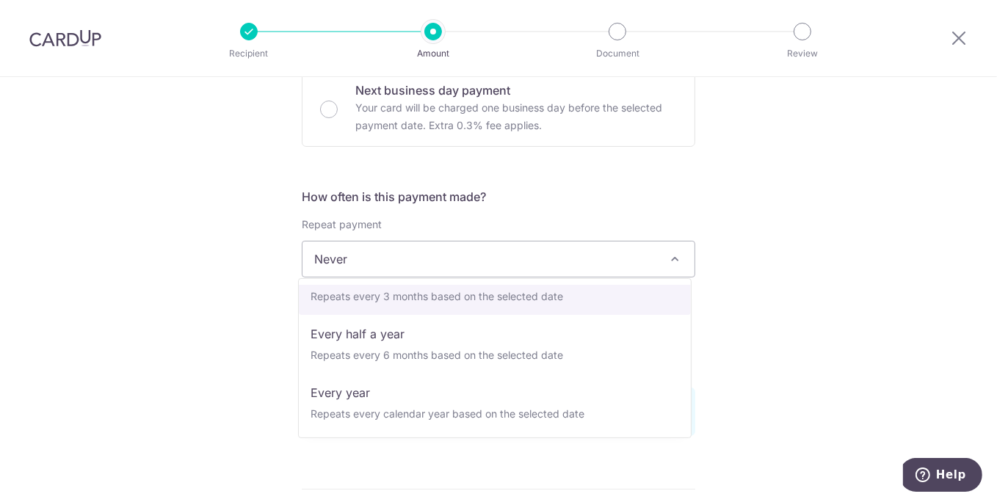
scroll to position [204, 0]
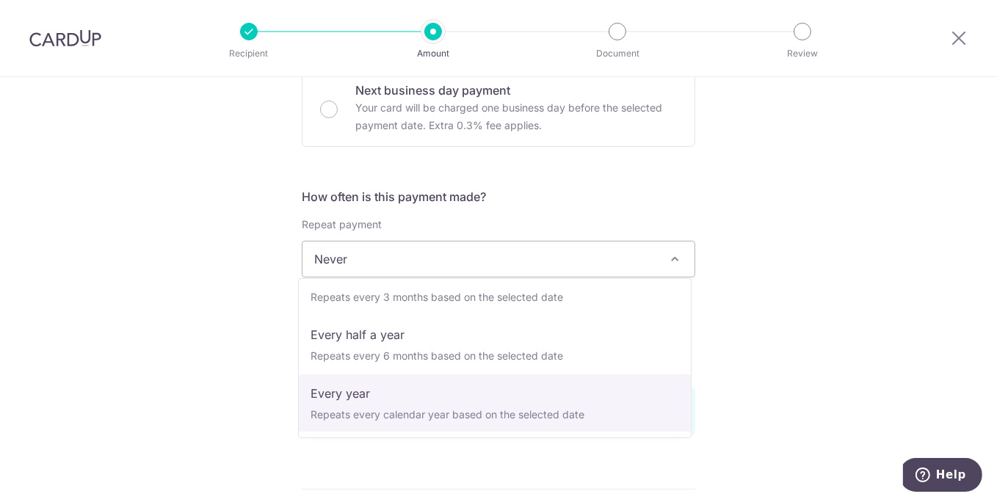
select select "6"
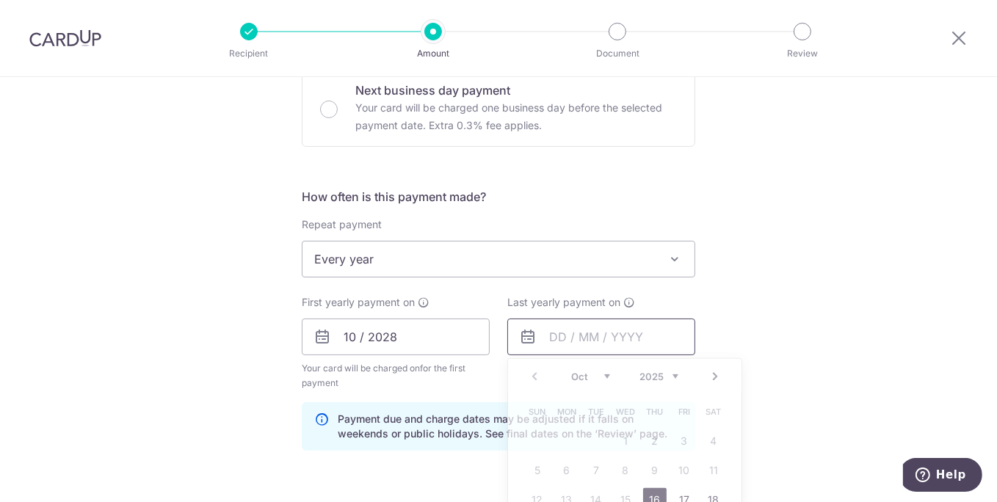
click at [554, 333] on input "text" at bounding box center [601, 337] width 188 height 37
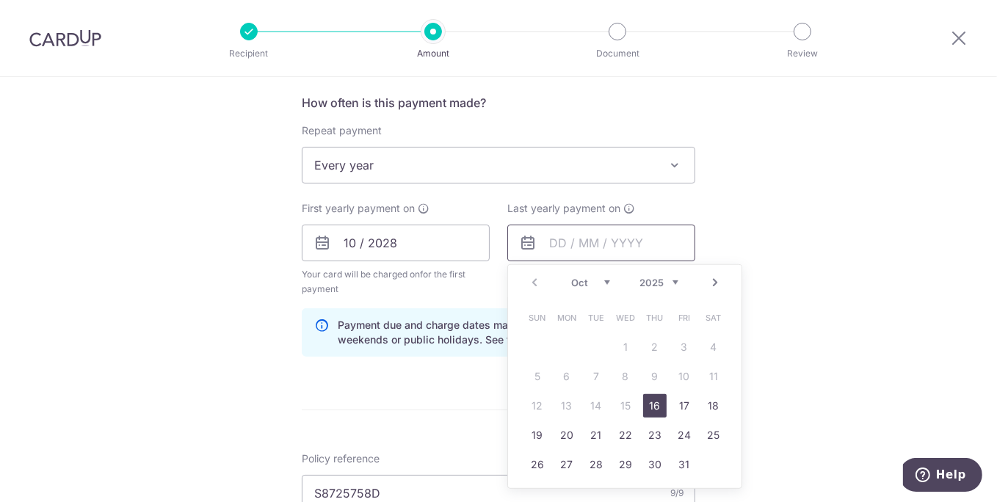
scroll to position [552, 0]
click at [712, 280] on link "Next" at bounding box center [715, 282] width 18 height 18
click at [537, 281] on link "Prev" at bounding box center [535, 282] width 18 height 18
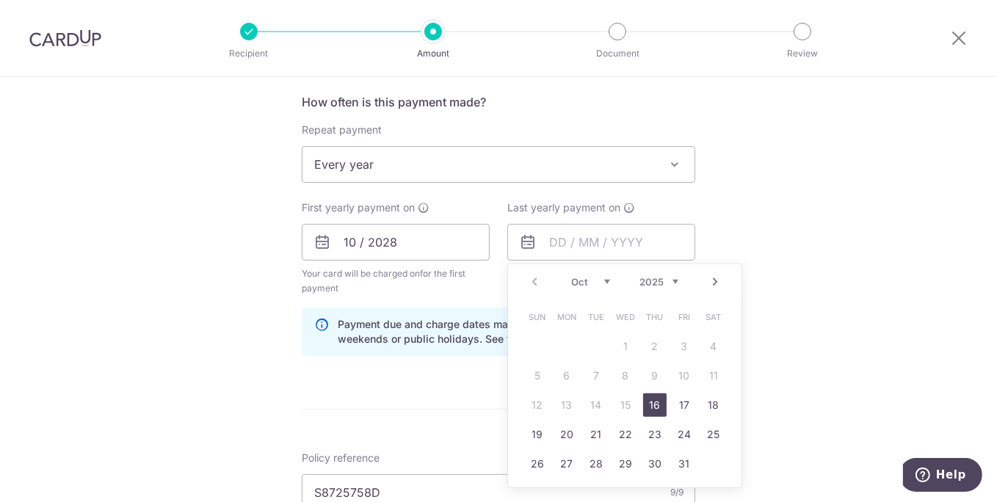
click at [603, 280] on select "Oct Nov Dec" at bounding box center [590, 282] width 39 height 12
click at [658, 276] on select "2025 2026 2027 2028 2029 2030 2031 2032 2033 2034 2035" at bounding box center [659, 282] width 39 height 12
click at [679, 455] on link "30" at bounding box center [684, 463] width 23 height 23
type input "30/10/2026"
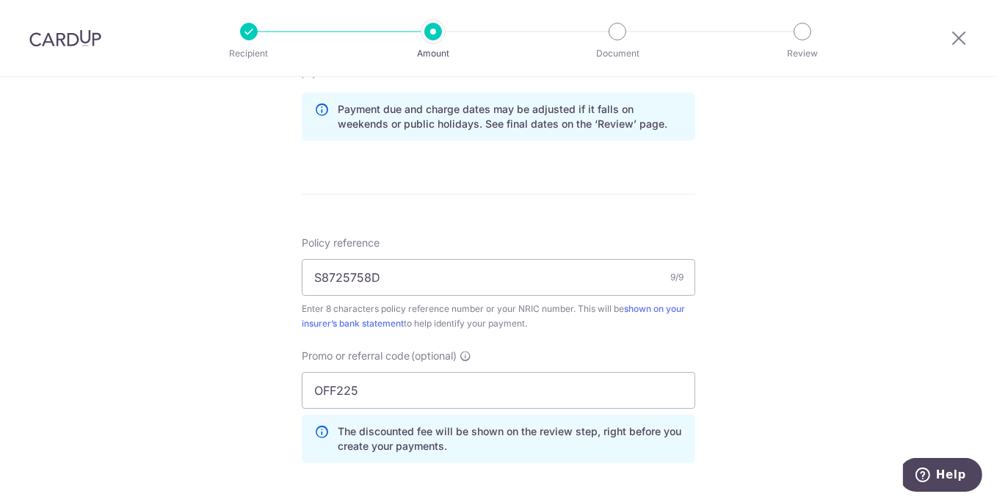
scroll to position [773, 0]
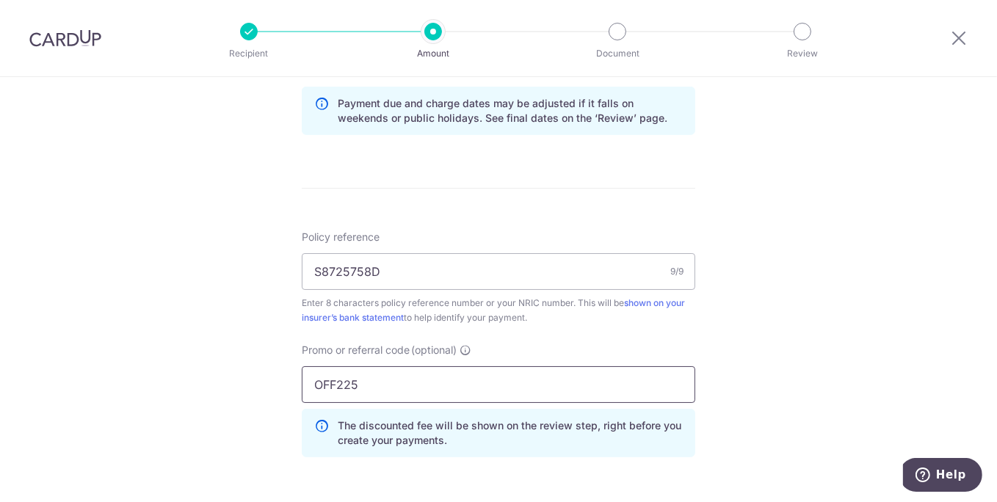
click at [464, 380] on input "OFF225" at bounding box center [499, 384] width 394 height 37
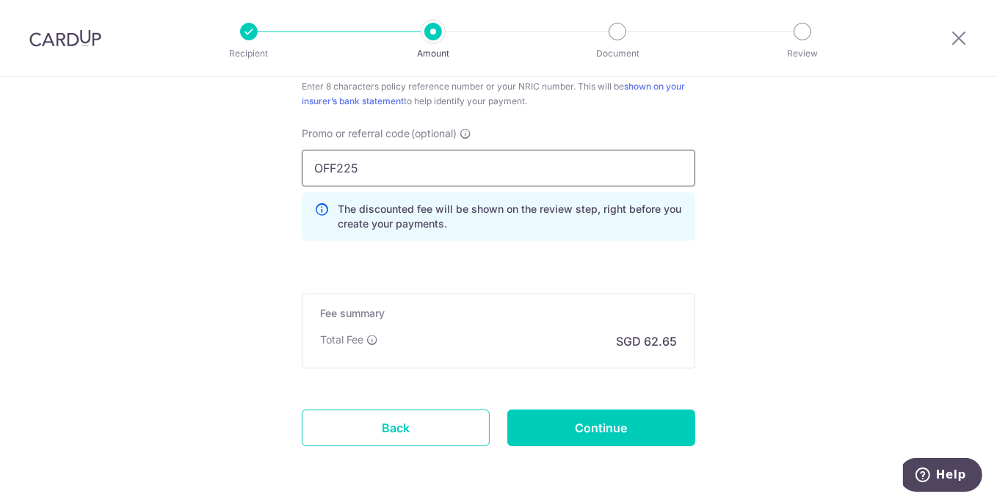
scroll to position [1028, 0]
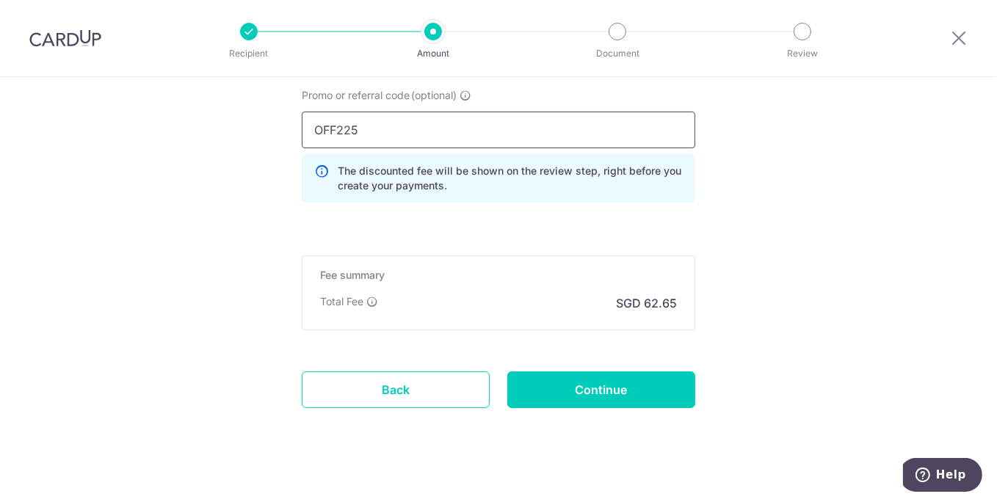
paste input "REC18"
type input "REC185"
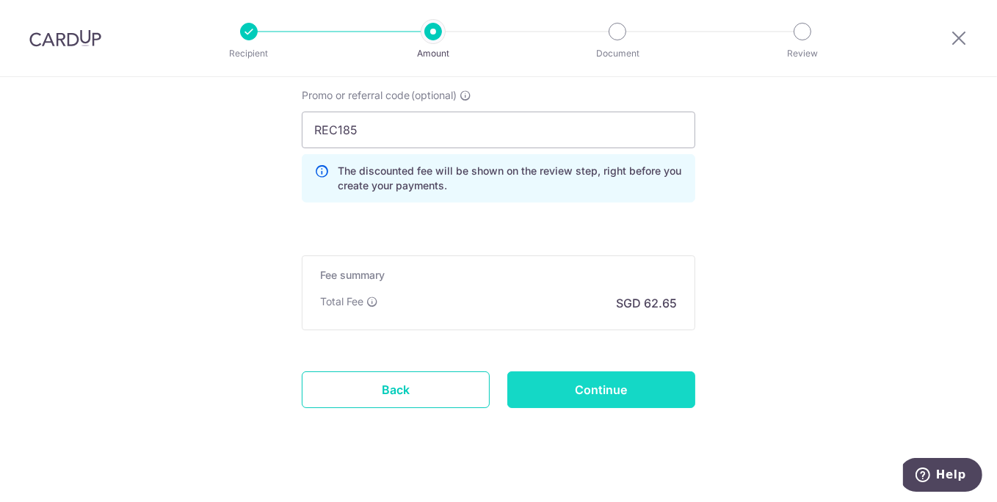
click at [586, 392] on input "Continue" at bounding box center [601, 390] width 188 height 37
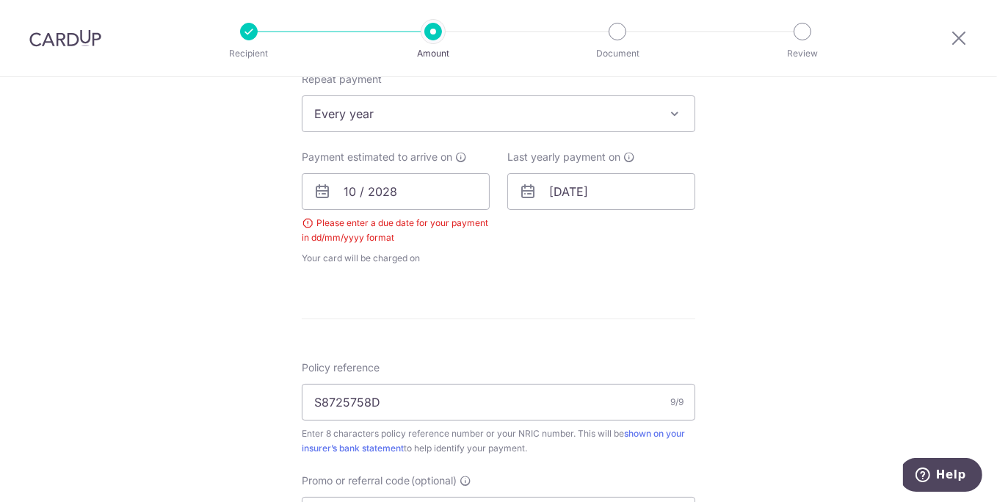
scroll to position [580, 0]
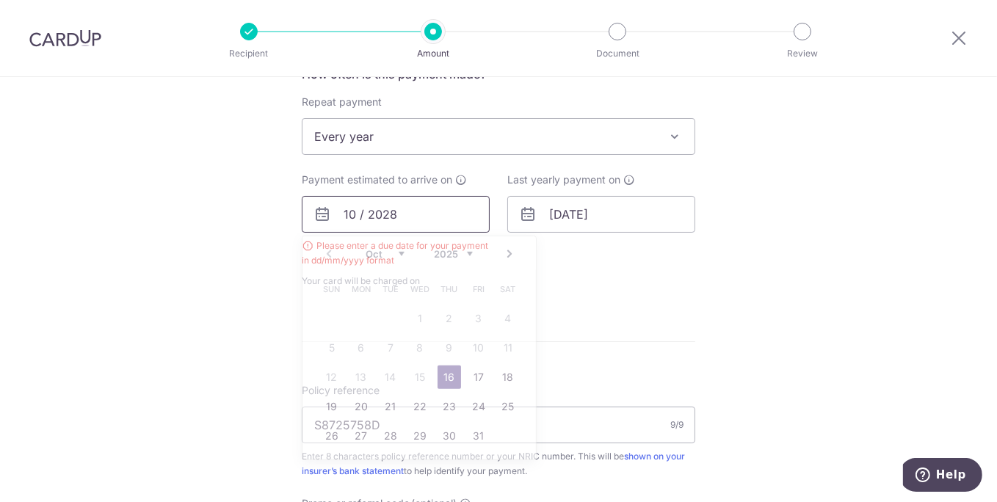
click at [398, 221] on input "10 / 2028" at bounding box center [396, 214] width 188 height 37
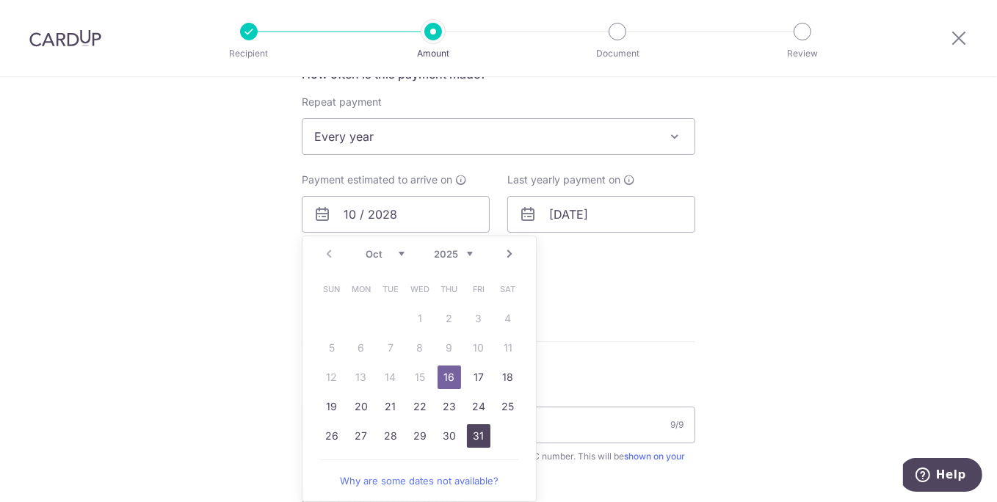
click at [471, 430] on link "31" at bounding box center [478, 435] width 23 height 23
type input "[DATE]"
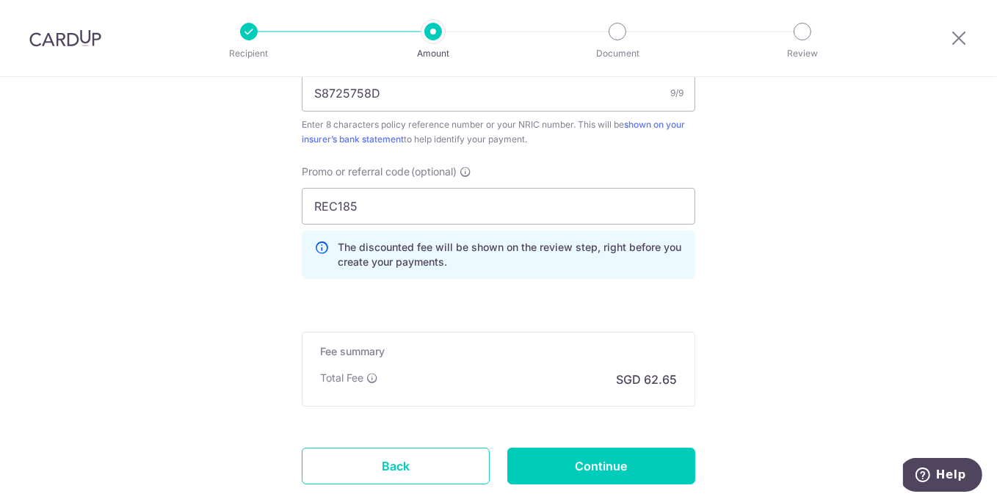
scroll to position [946, 0]
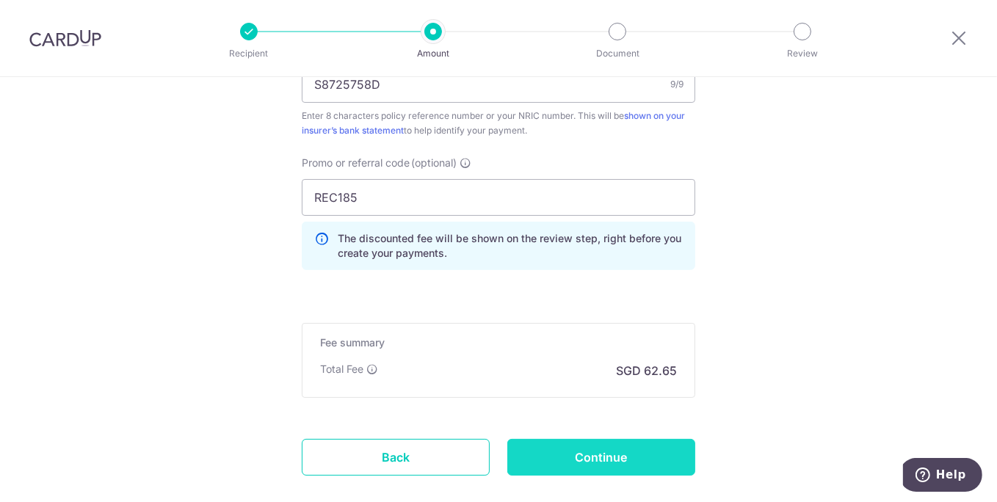
click at [604, 441] on input "Continue" at bounding box center [601, 457] width 188 height 37
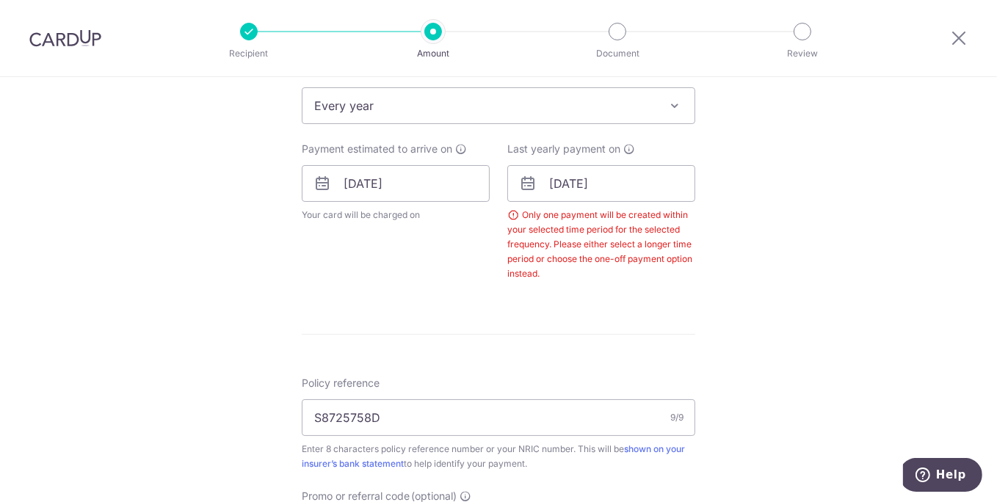
scroll to position [637, 0]
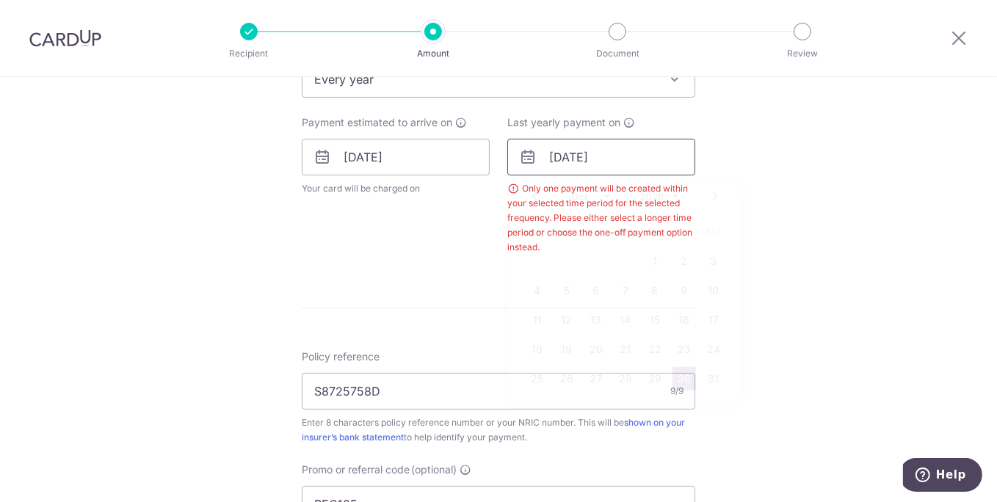
click at [578, 140] on input "30/10/2026" at bounding box center [601, 157] width 188 height 37
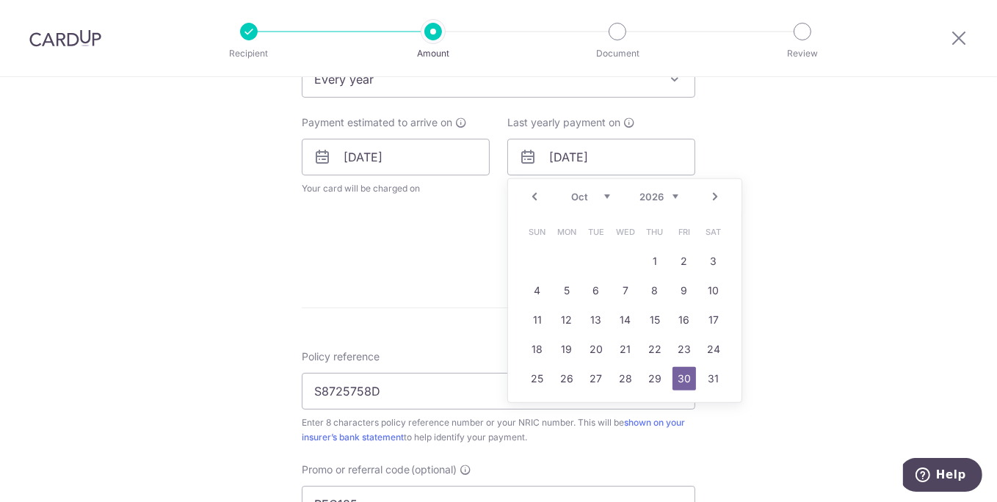
click at [676, 199] on div "Prev Next Jan Feb Mar Apr May Jun Jul Aug Sep Oct Nov Dec 2025 2026 2027 2028 2…" at bounding box center [624, 196] width 233 height 35
click at [674, 191] on select "2025 2026 2027 2028 2029 2030 2031 2032 2033 2034 2035" at bounding box center [659, 197] width 39 height 12
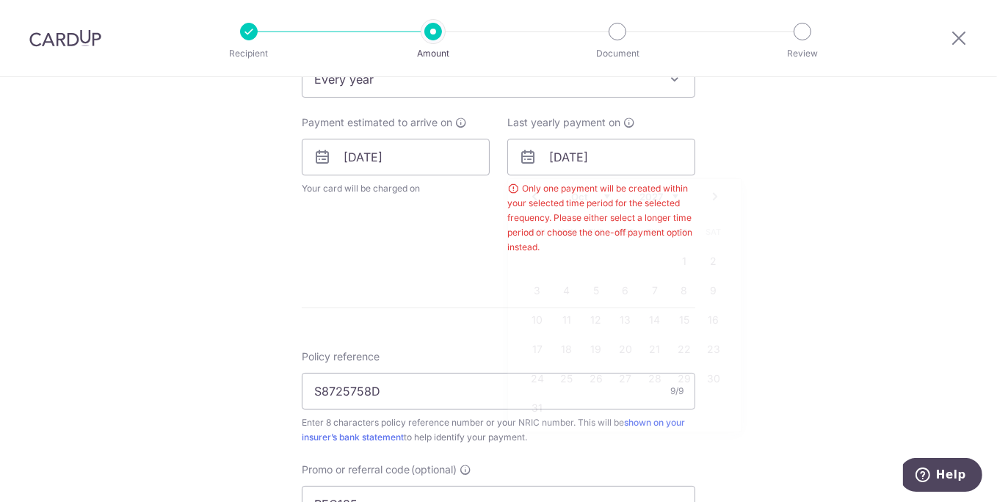
click at [419, 316] on form "Enter payment amount SGD 2,409.50 2409.50 Select Card **** 3297 Add credit card…" at bounding box center [499, 180] width 394 height 1287
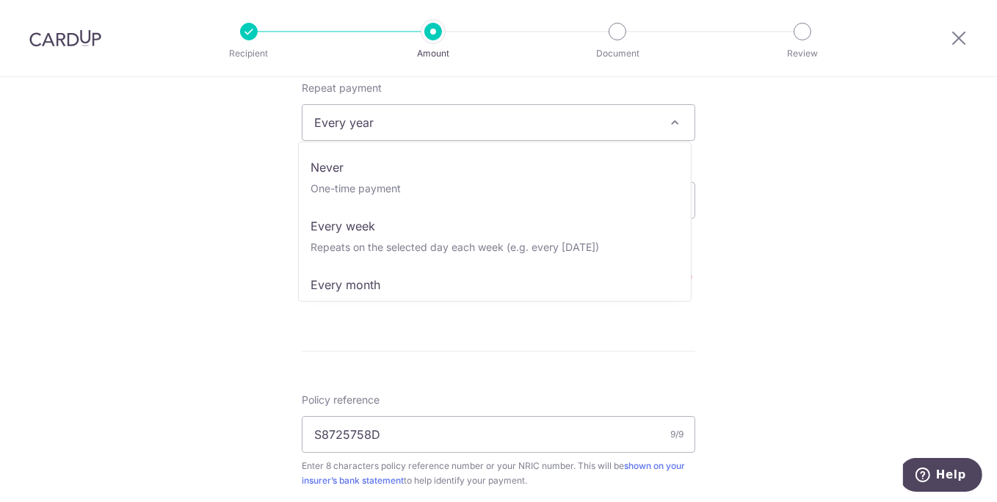
click at [352, 128] on span "Every year" at bounding box center [499, 122] width 392 height 35
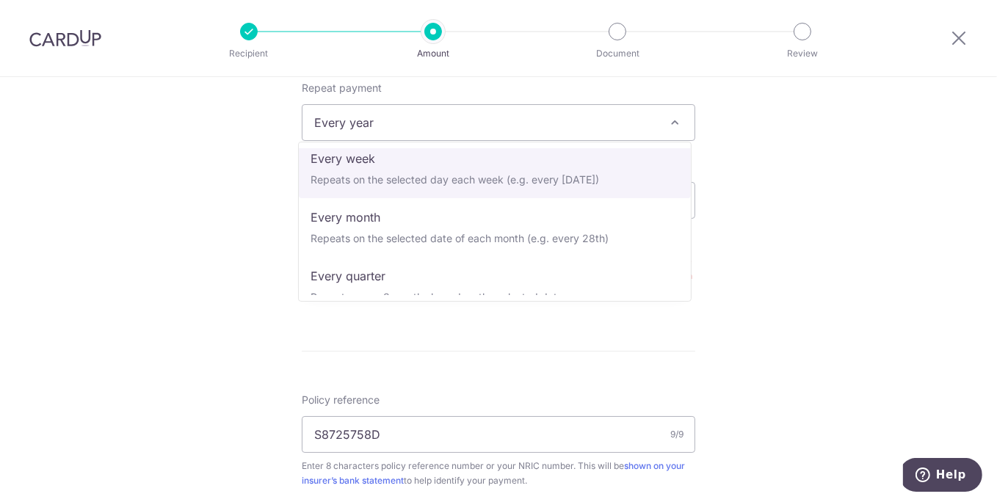
scroll to position [0, 0]
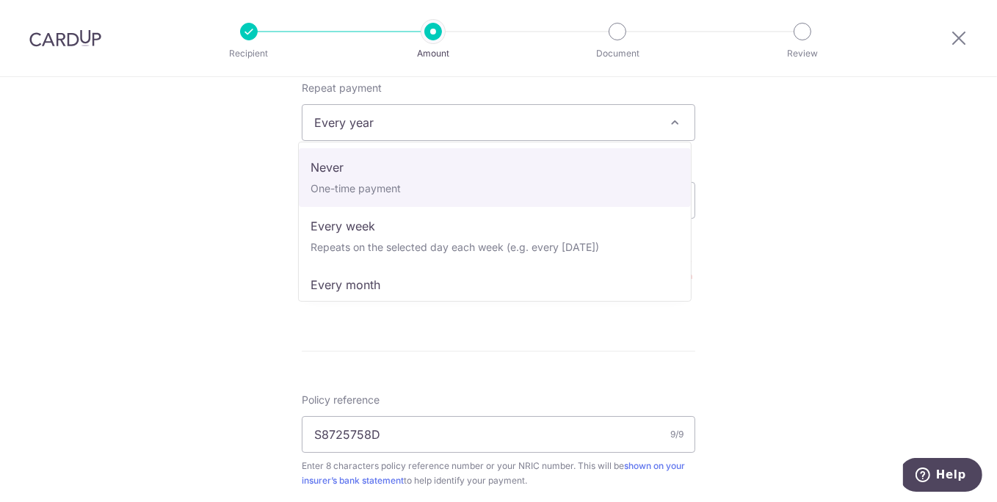
select select "1"
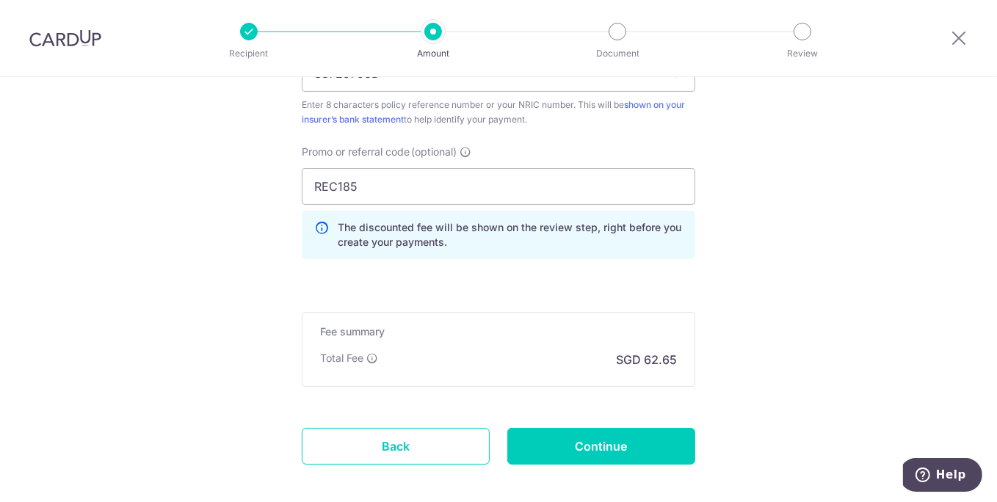
scroll to position [957, 0]
click at [342, 176] on input "REC185" at bounding box center [499, 186] width 394 height 37
paste input "OFF22"
type input "OFF225"
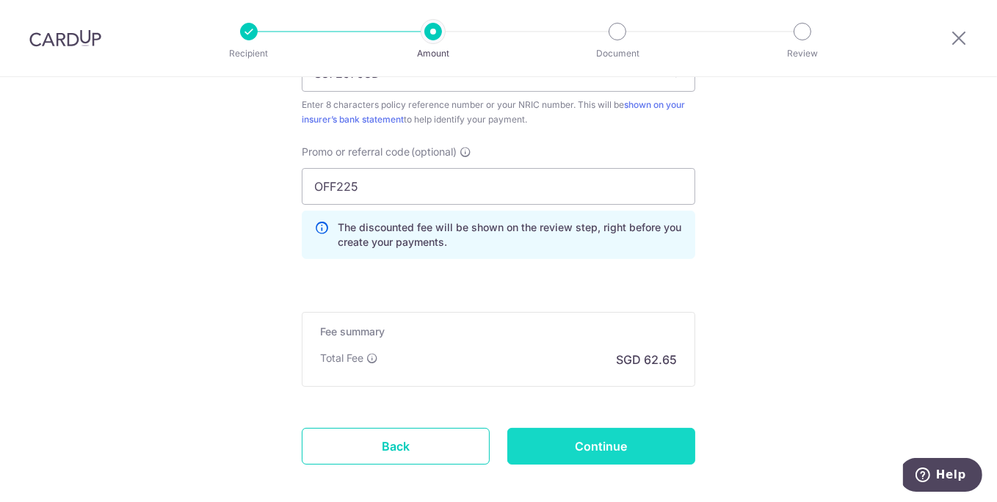
click at [587, 434] on input "Continue" at bounding box center [601, 446] width 188 height 37
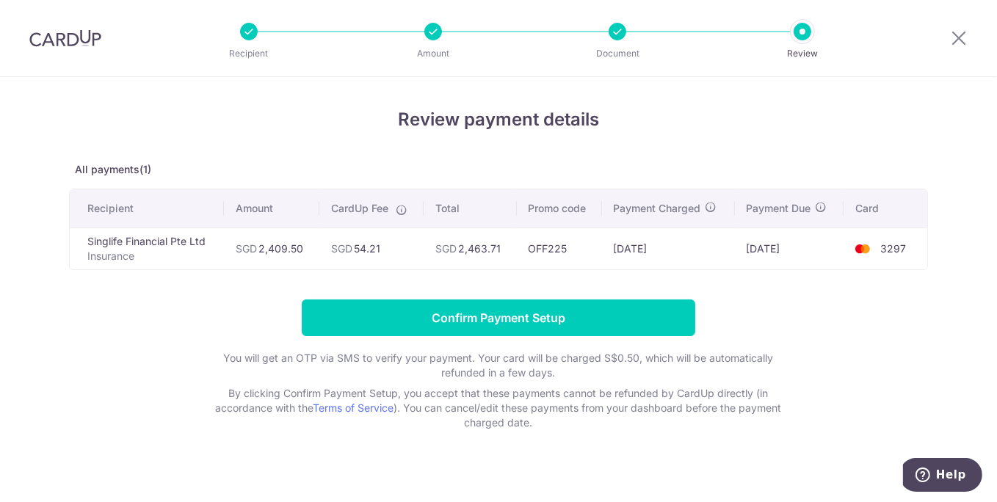
drag, startPoint x: 460, startPoint y: 247, endPoint x: 501, endPoint y: 245, distance: 41.2
click at [501, 245] on td "SGD 2,463.71" at bounding box center [470, 249] width 93 height 42
copy td "2,463.71"
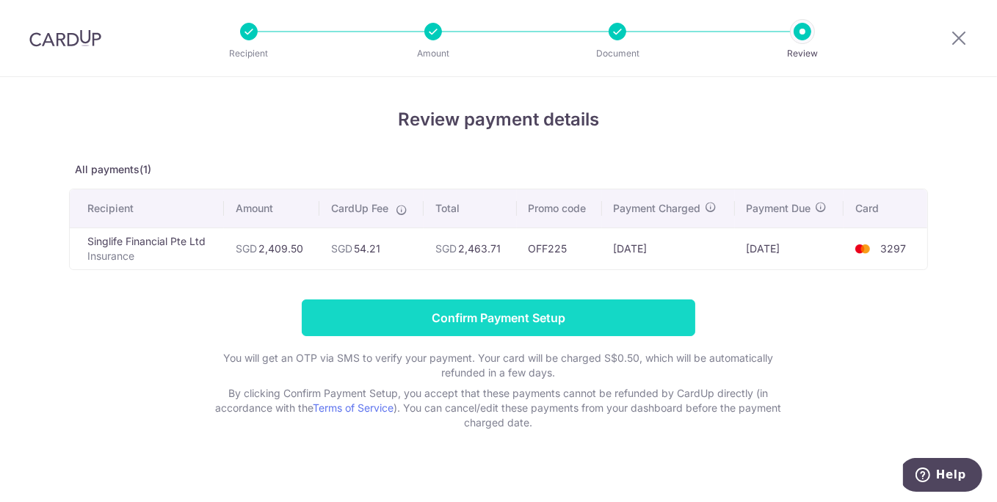
click at [456, 315] on input "Confirm Payment Setup" at bounding box center [499, 318] width 394 height 37
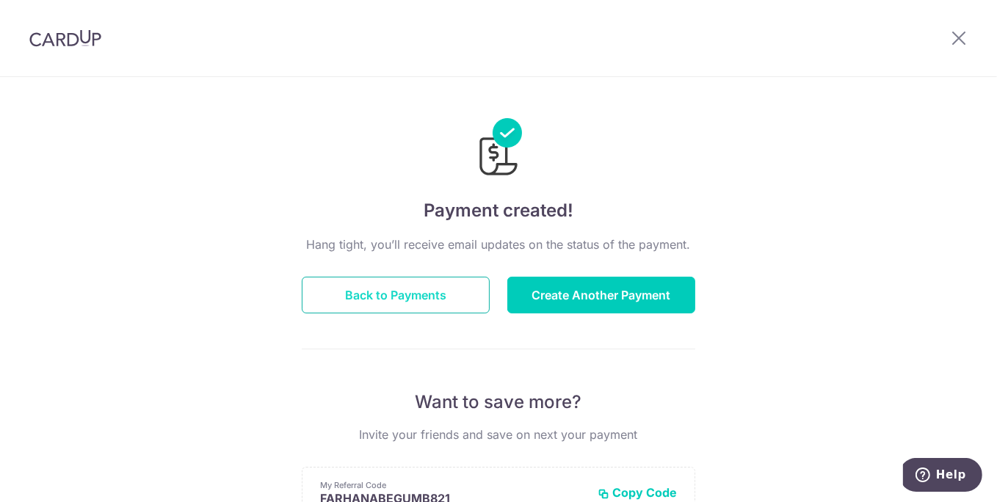
click at [448, 301] on button "Back to Payments" at bounding box center [396, 295] width 188 height 37
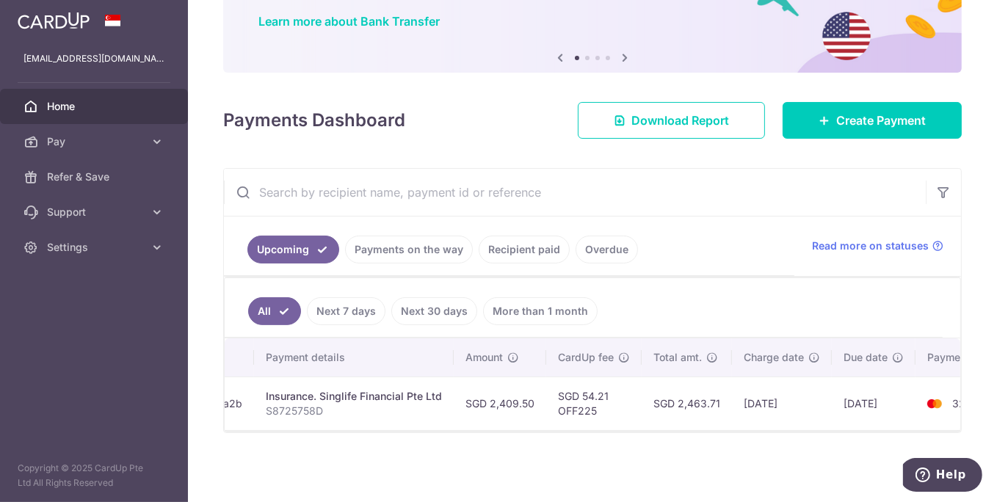
scroll to position [0, 334]
